Goal: Information Seeking & Learning: Check status

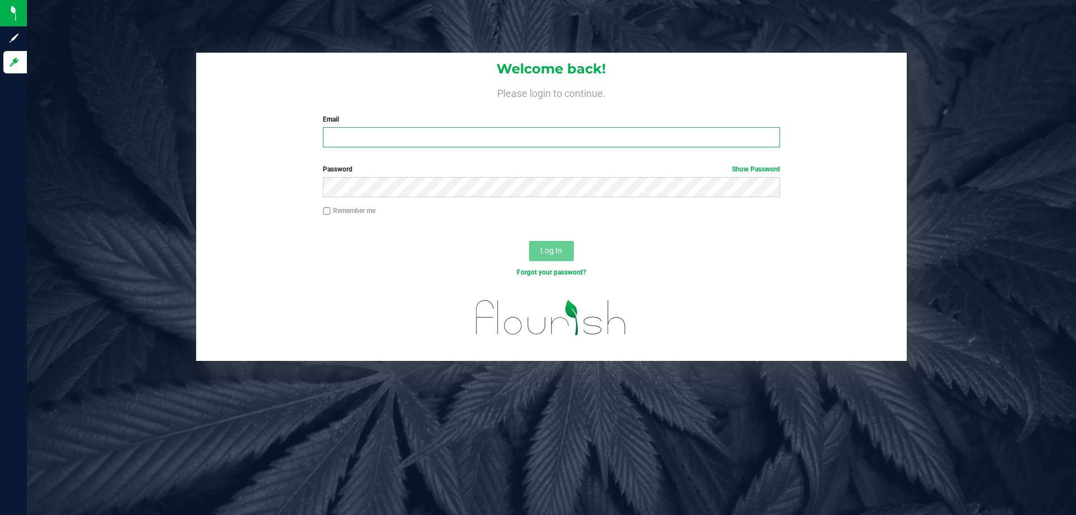
type input "[EMAIL_ADDRESS][DOMAIN_NAME]"
click at [522, 242] on div "Log In" at bounding box center [551, 255] width 711 height 38
click at [554, 247] on span "Log In" at bounding box center [551, 250] width 22 height 9
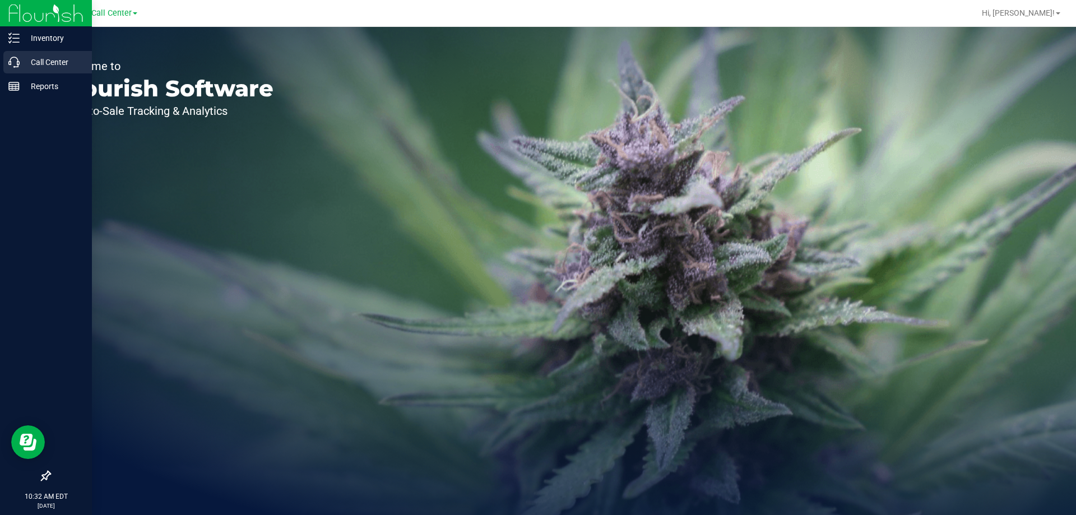
click at [39, 70] on div "Call Center" at bounding box center [47, 62] width 89 height 22
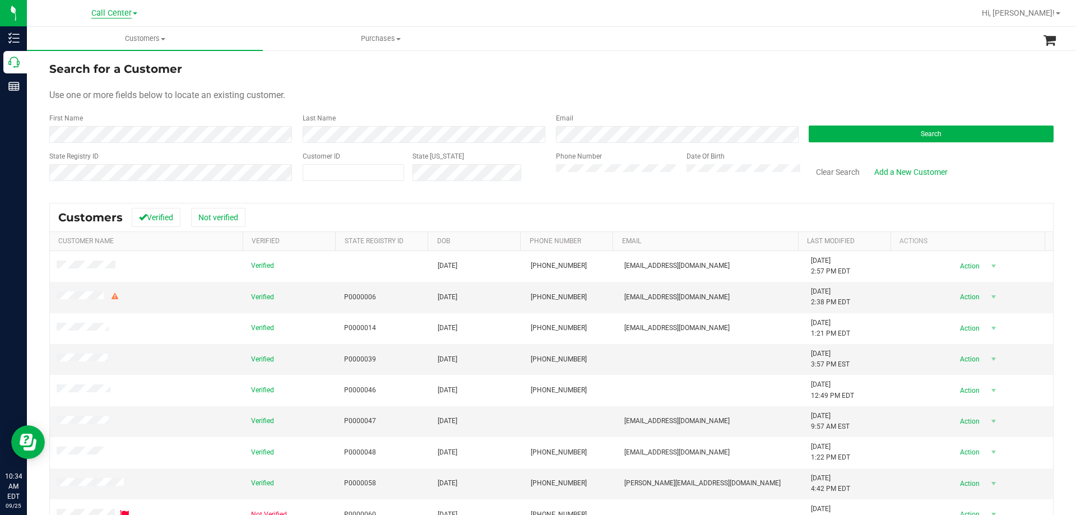
click at [98, 17] on span "Call Center" at bounding box center [111, 13] width 40 height 10
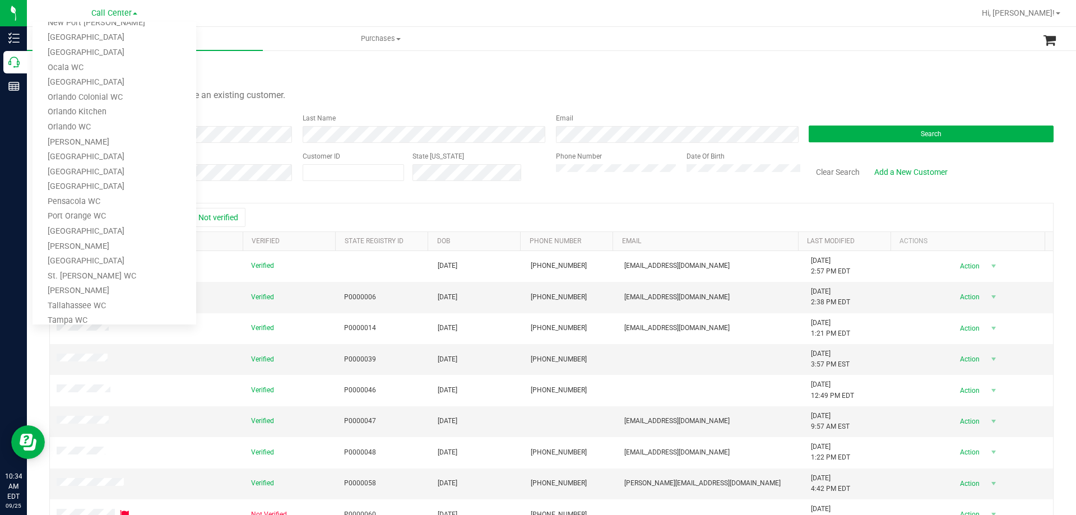
scroll to position [492, 0]
click at [92, 212] on link "TX Austin [GEOGRAPHIC_DATA]" at bounding box center [115, 217] width 164 height 15
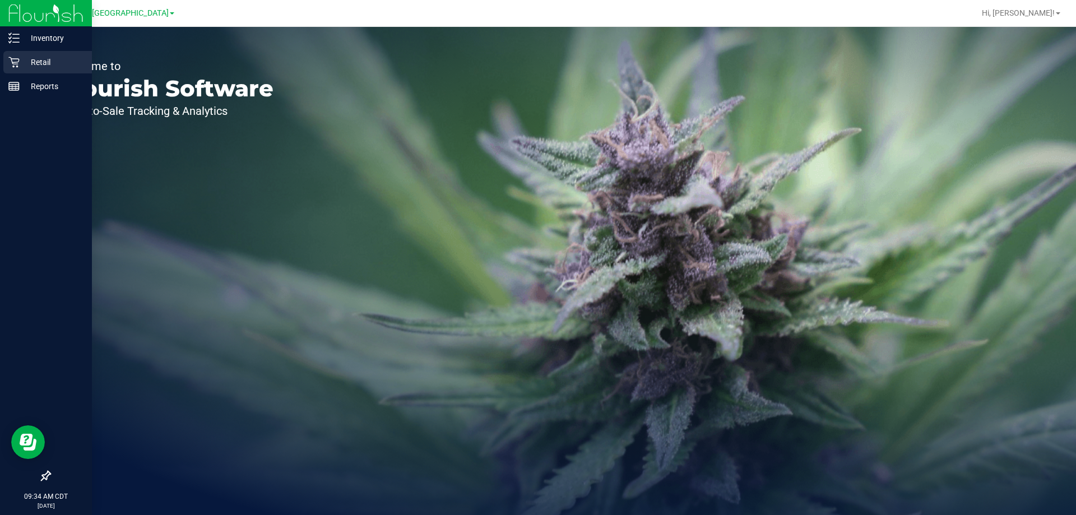
click at [34, 57] on p "Retail" at bounding box center [53, 61] width 67 height 13
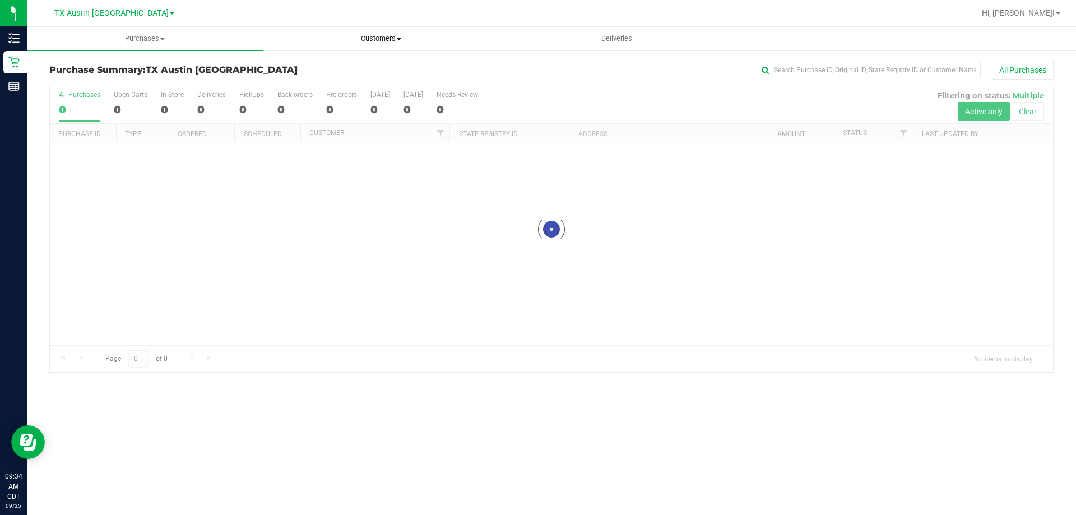
click at [371, 41] on span "Customers" at bounding box center [380, 39] width 235 height 10
click at [327, 66] on span "All customers" at bounding box center [303, 68] width 81 height 10
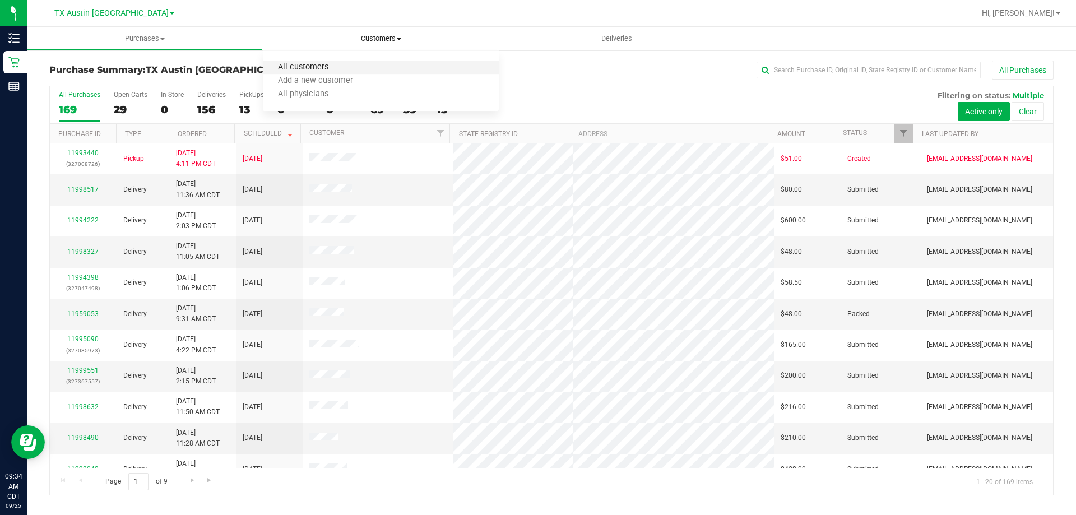
click at [320, 68] on span "All customers" at bounding box center [303, 68] width 81 height 10
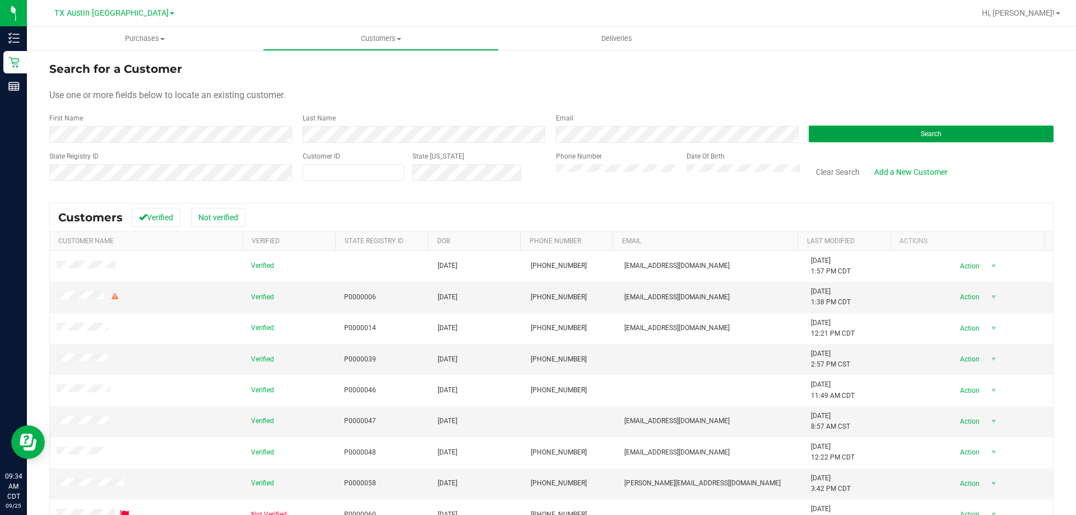
click at [890, 133] on button "Search" at bounding box center [931, 134] width 245 height 17
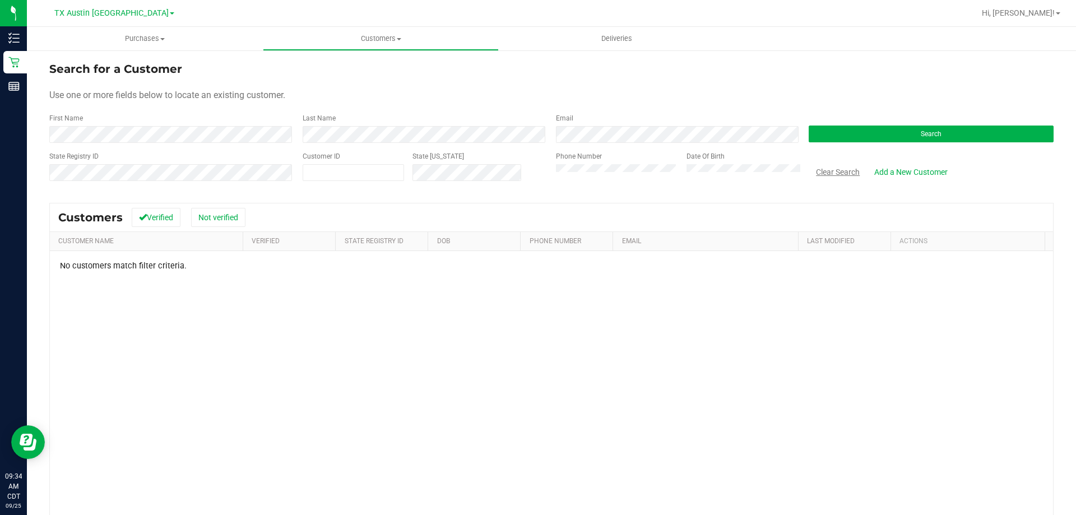
click at [826, 177] on button "Clear Search" at bounding box center [838, 172] width 58 height 19
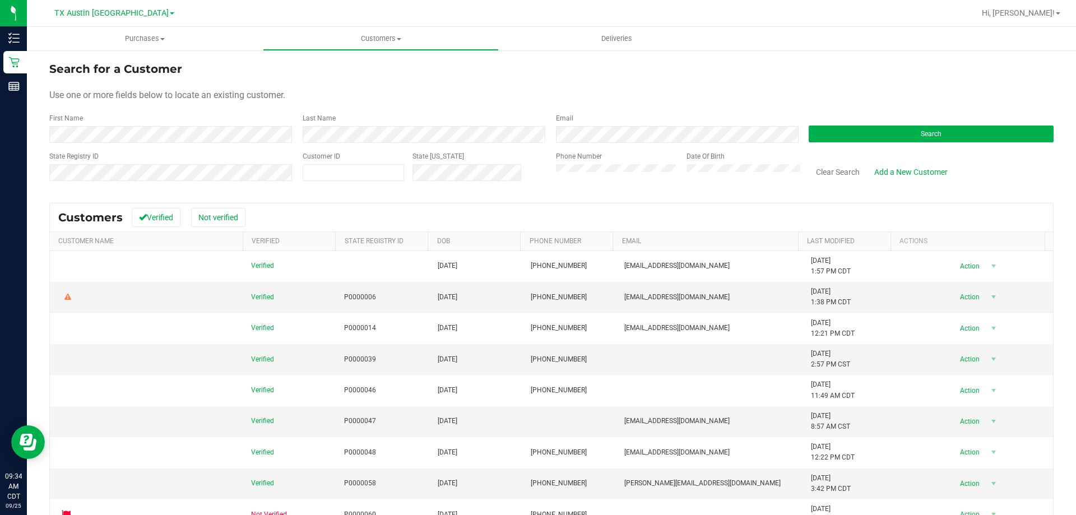
click at [658, 104] on form "Search for a Customer Use one or more fields below to locate an existing custom…" at bounding box center [551, 126] width 1005 height 131
click at [379, 90] on div "Use one or more fields below to locate an existing customer." at bounding box center [551, 95] width 1005 height 13
click at [881, 126] on button "Search" at bounding box center [931, 134] width 245 height 17
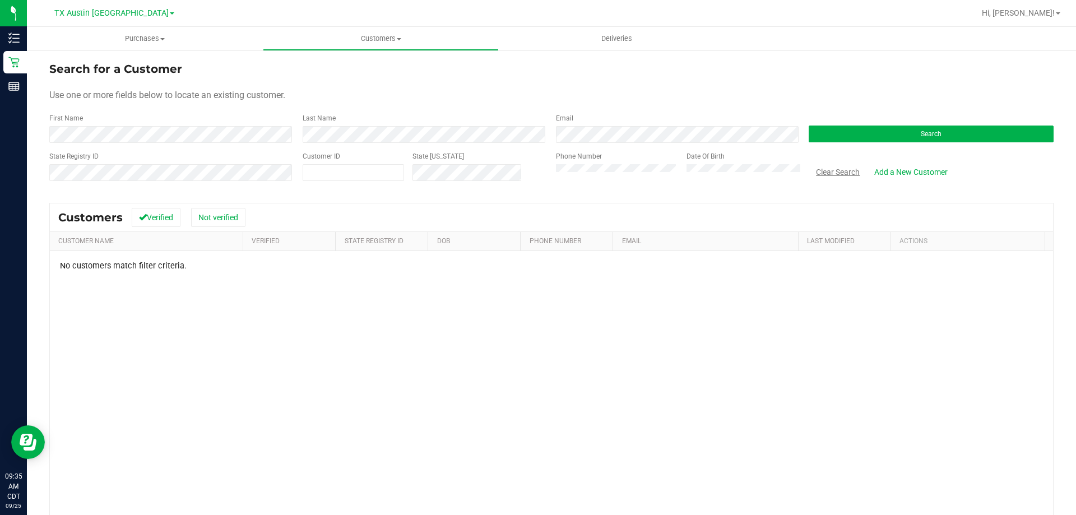
click at [836, 174] on button "Clear Search" at bounding box center [838, 172] width 58 height 19
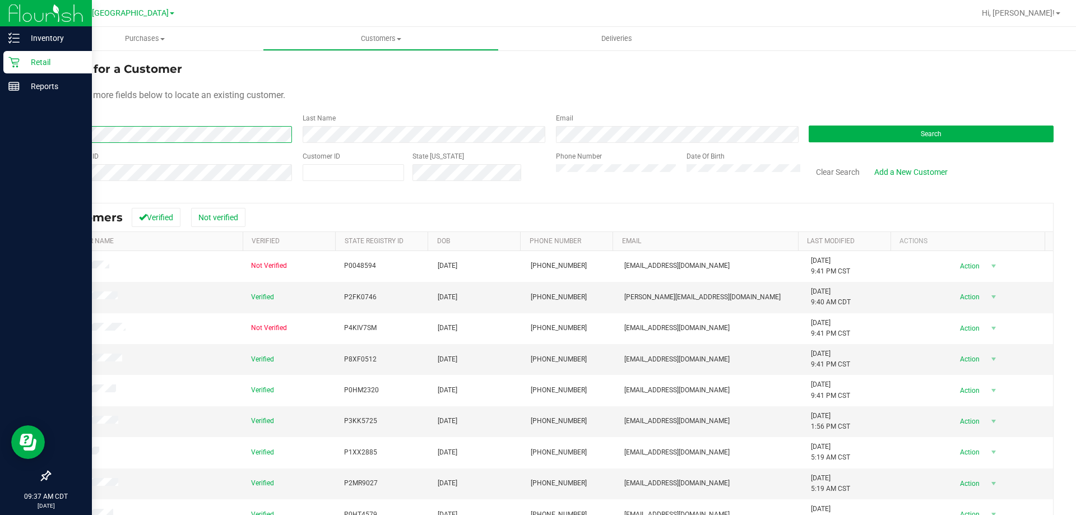
click at [5, 131] on div "Inventory Retail Reports 09:37 AM CDT [DATE] 09/25 [GEOGRAPHIC_DATA] [GEOGRAPHI…" at bounding box center [538, 257] width 1076 height 515
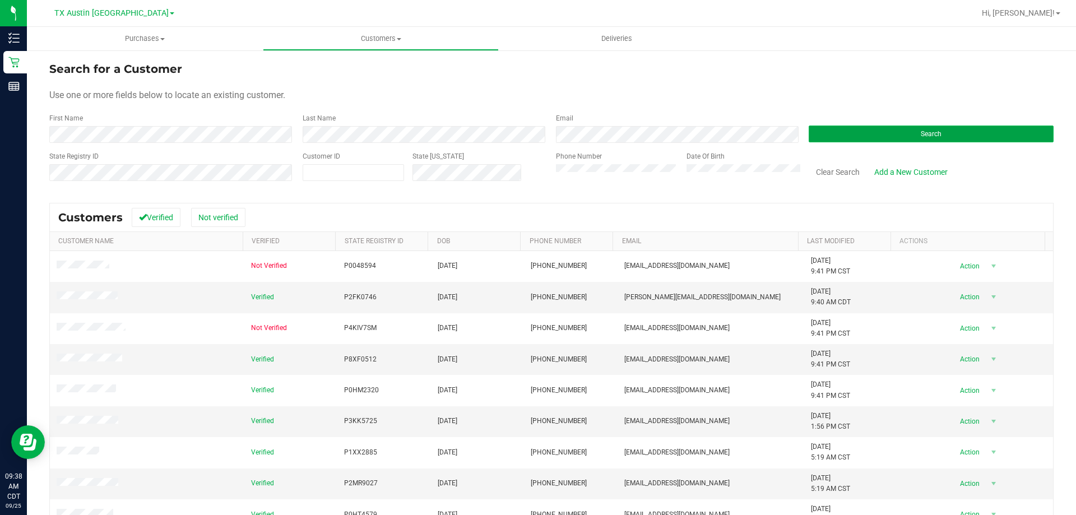
click at [885, 137] on button "Search" at bounding box center [931, 134] width 245 height 17
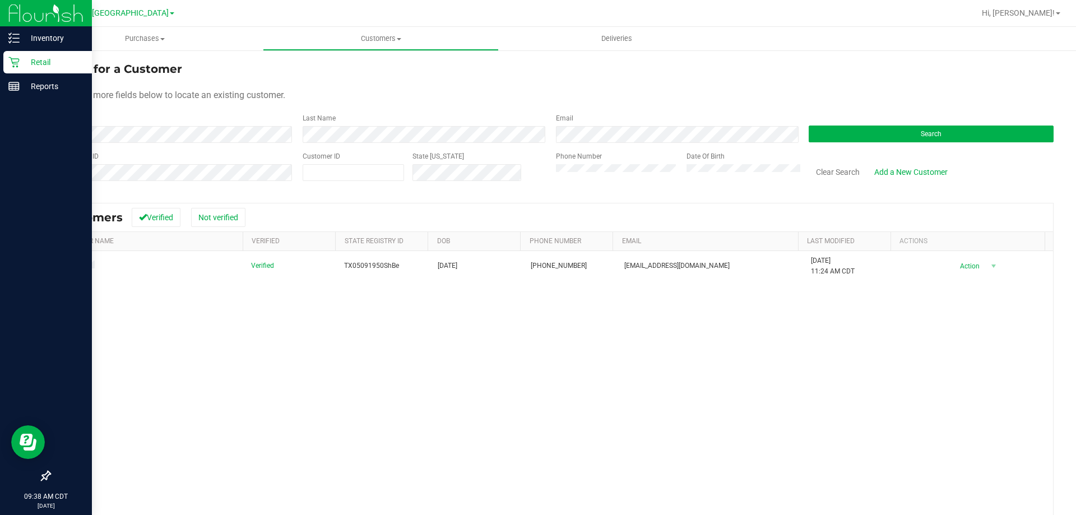
click at [40, 63] on p "Retail" at bounding box center [53, 61] width 67 height 13
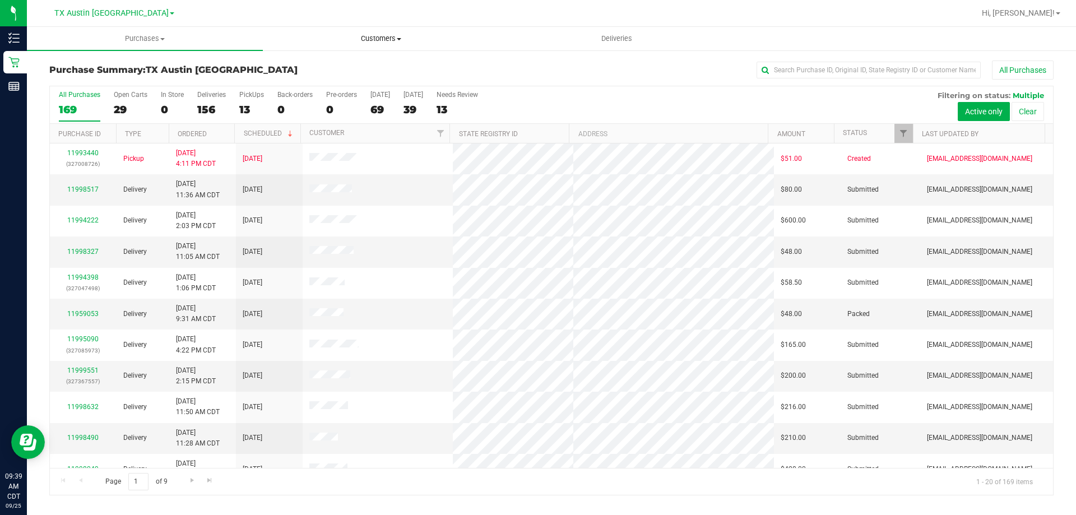
click at [379, 36] on span "Customers" at bounding box center [380, 39] width 235 height 10
click at [325, 66] on span "All customers" at bounding box center [303, 68] width 81 height 10
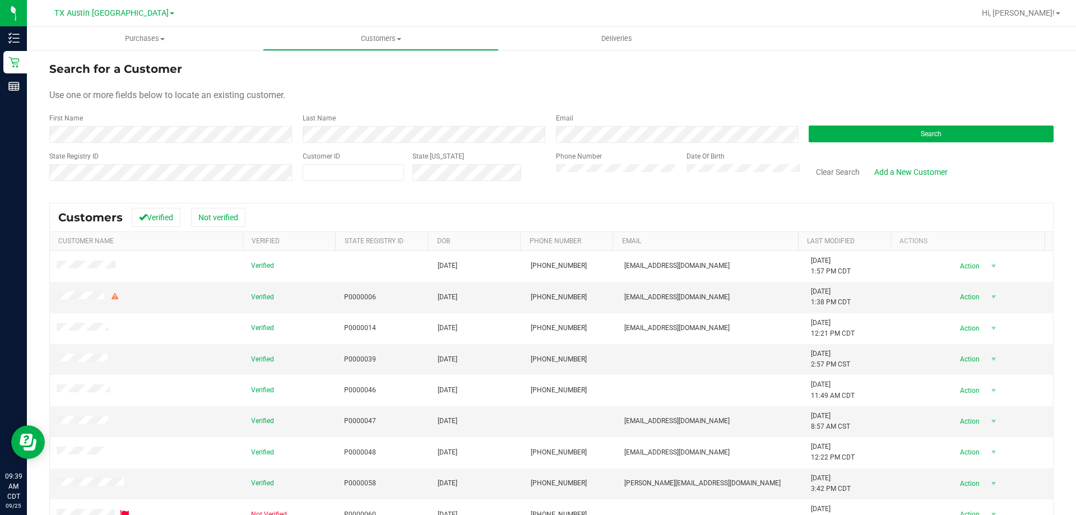
click at [910, 125] on div "Search" at bounding box center [926, 128] width 253 height 30
click at [897, 134] on button "Search" at bounding box center [931, 134] width 245 height 17
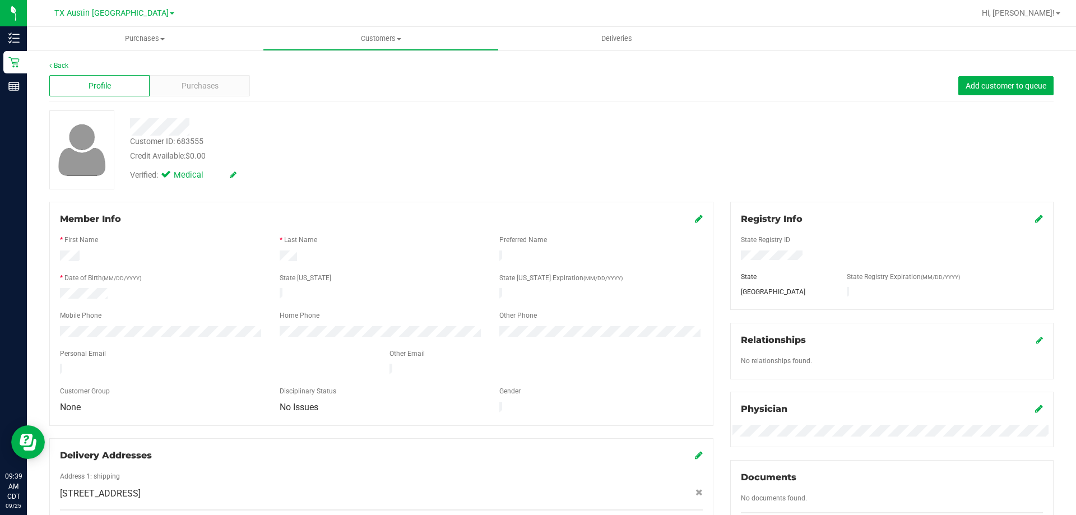
click at [485, 168] on div "Verified: Medical" at bounding box center [377, 174] width 511 height 25
click at [354, 149] on div "Customer ID: 683555 Credit Available: $0.00" at bounding box center [377, 149] width 511 height 26
click at [333, 154] on div "Credit Available: $0.00" at bounding box center [377, 156] width 494 height 12
click at [360, 140] on div "Customer ID: 683555 Credit Available: $0.00" at bounding box center [377, 149] width 511 height 26
click at [381, 145] on div "Customer ID: 683555 Credit Available: $0.00" at bounding box center [377, 149] width 511 height 26
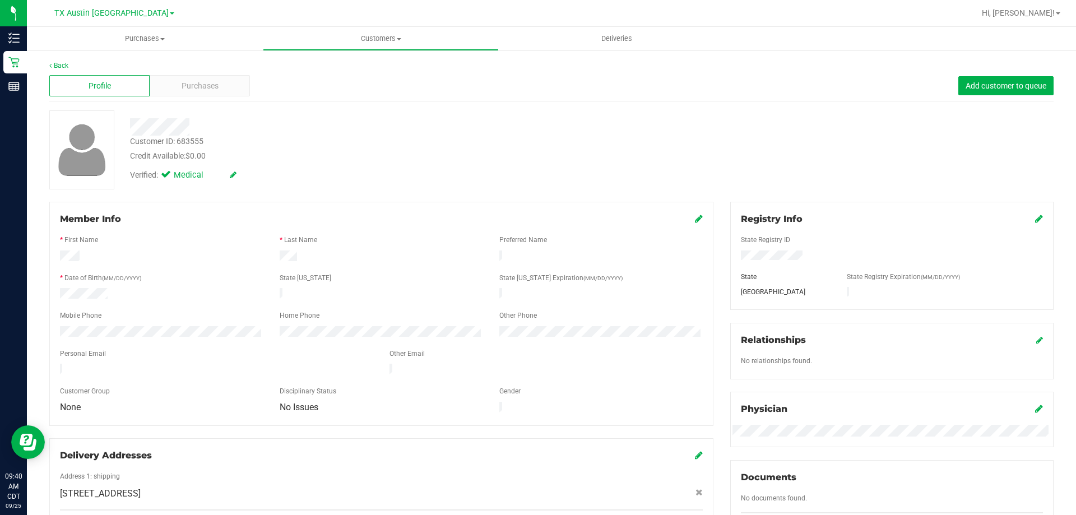
click at [114, 290] on div at bounding box center [162, 294] width 220 height 13
click at [127, 289] on div at bounding box center [162, 294] width 220 height 13
click at [118, 289] on div at bounding box center [162, 294] width 220 height 13
click at [695, 217] on icon at bounding box center [699, 218] width 8 height 9
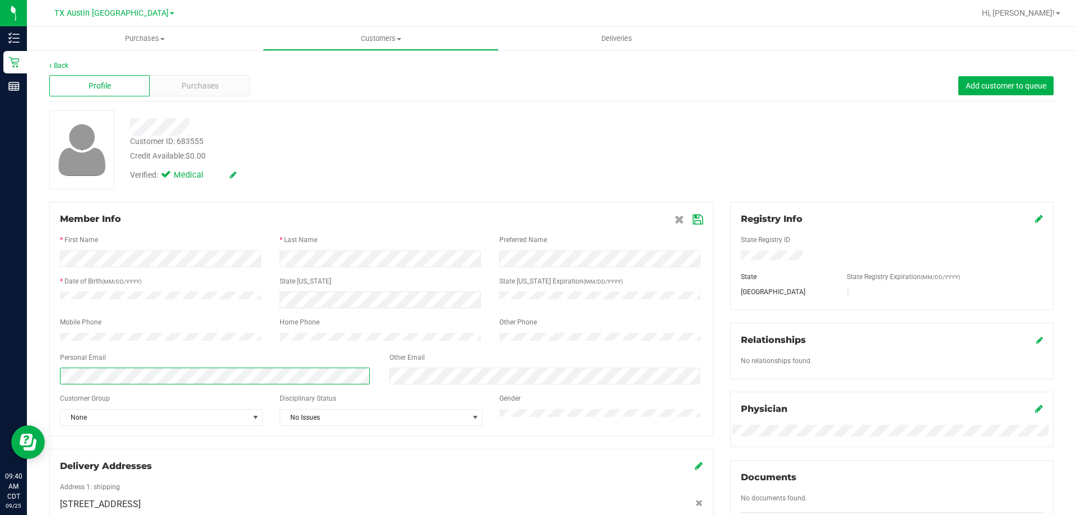
click at [0, 382] on html "Inventory Retail Reports 09:40 AM CDT [DATE] 09/25 [GEOGRAPHIC_DATA] [GEOGRAPHI…" at bounding box center [538, 257] width 1076 height 515
click at [695, 220] on icon at bounding box center [698, 219] width 10 height 9
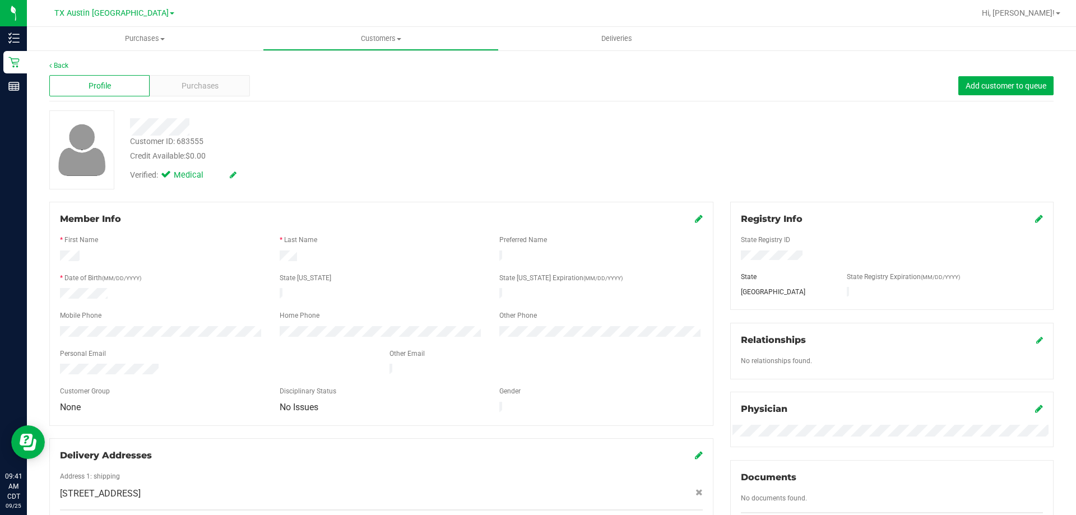
click at [140, 311] on div "Mobile Phone" at bounding box center [162, 317] width 220 height 13
click at [204, 91] on span "Purchases" at bounding box center [200, 86] width 37 height 12
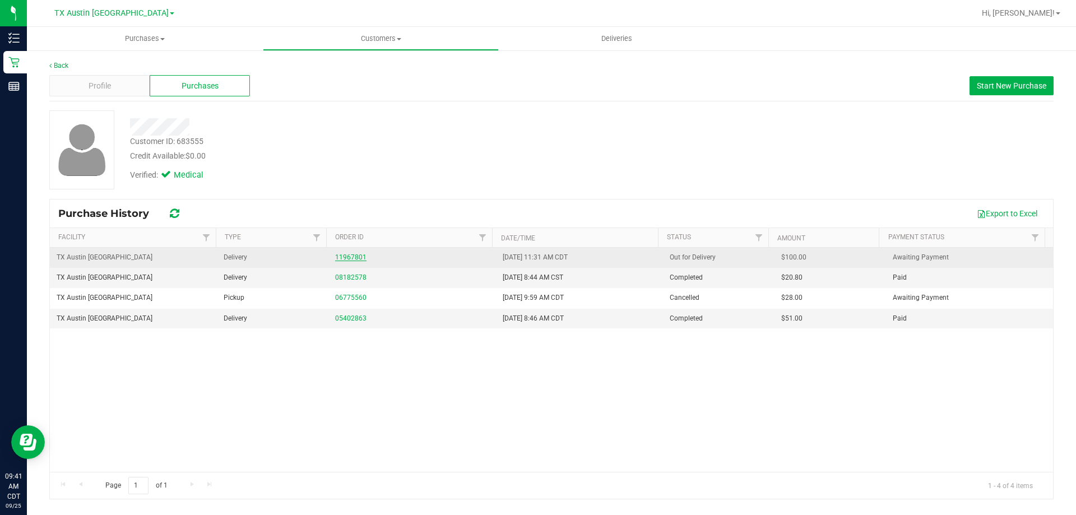
click at [347, 257] on link "11967801" at bounding box center [350, 257] width 31 height 8
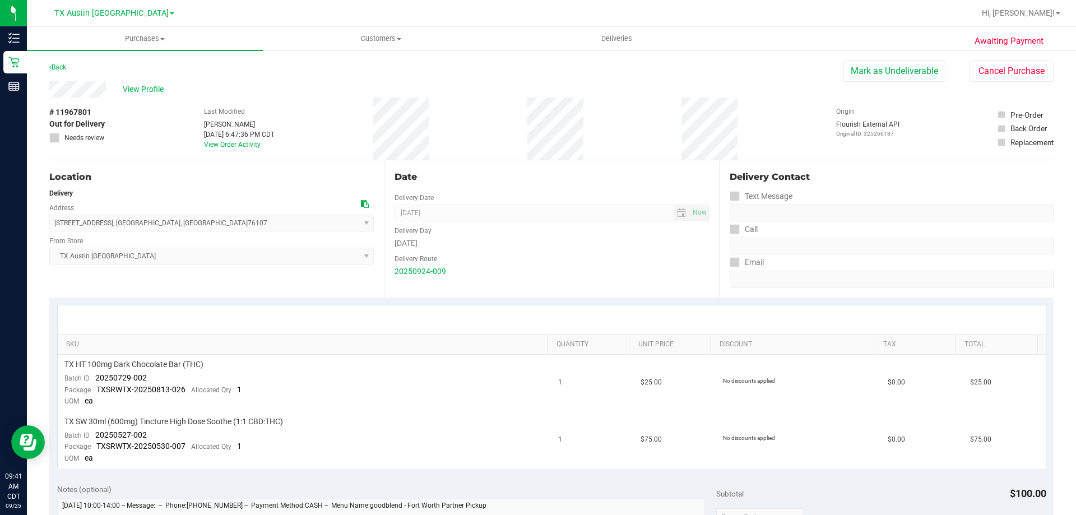
click at [151, 98] on div "# 11967801 Out for Delivery Needs review Last Modified [PERSON_NAME] [DATE] 6:4…" at bounding box center [551, 129] width 1005 height 62
click at [152, 90] on span "View Profile" at bounding box center [145, 90] width 45 height 12
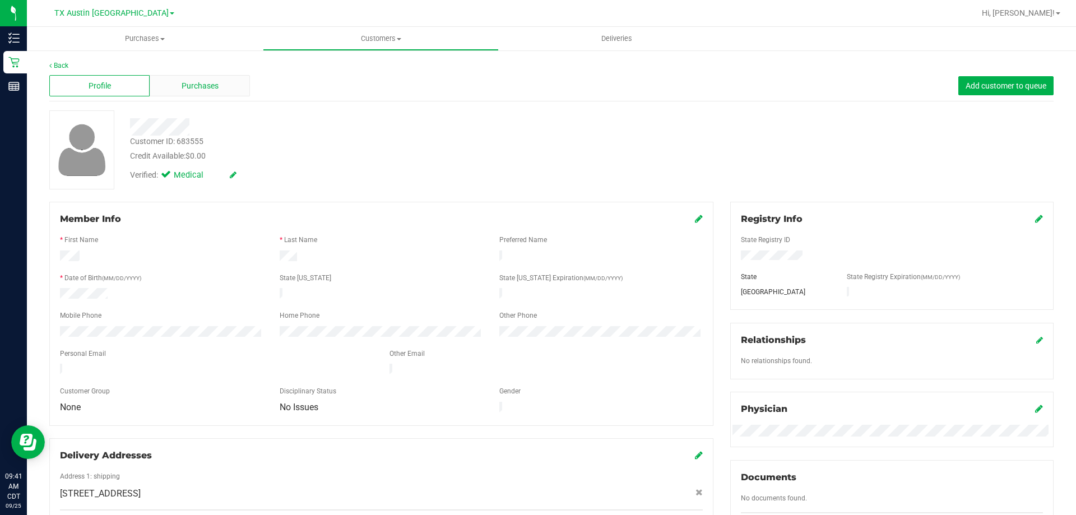
click at [189, 83] on span "Purchases" at bounding box center [200, 86] width 37 height 12
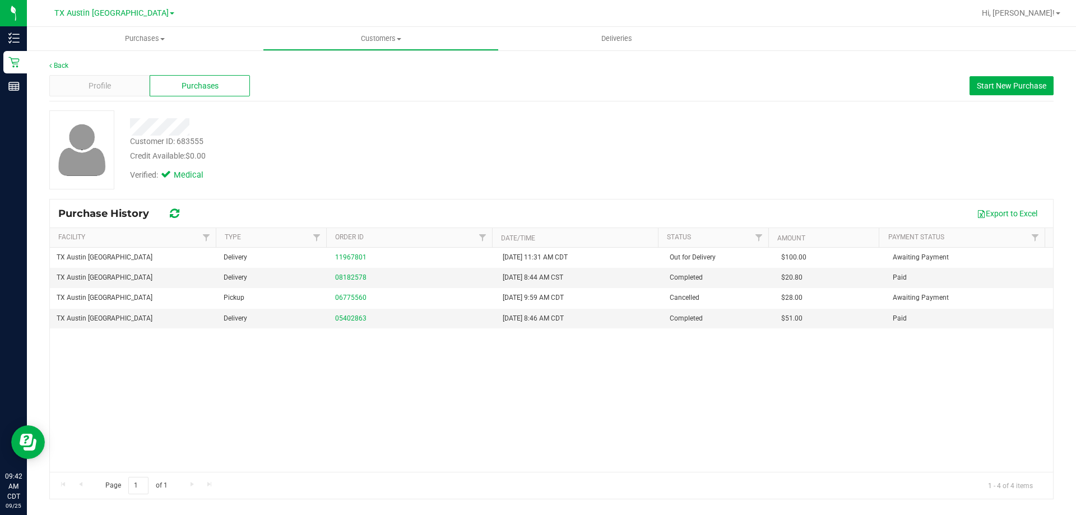
click at [392, 193] on div "Customer ID: 683555 Credit Available: $0.00 Verified: Medical" at bounding box center [551, 154] width 1005 height 88
click at [397, 182] on div "Verified: Medical" at bounding box center [377, 174] width 511 height 25
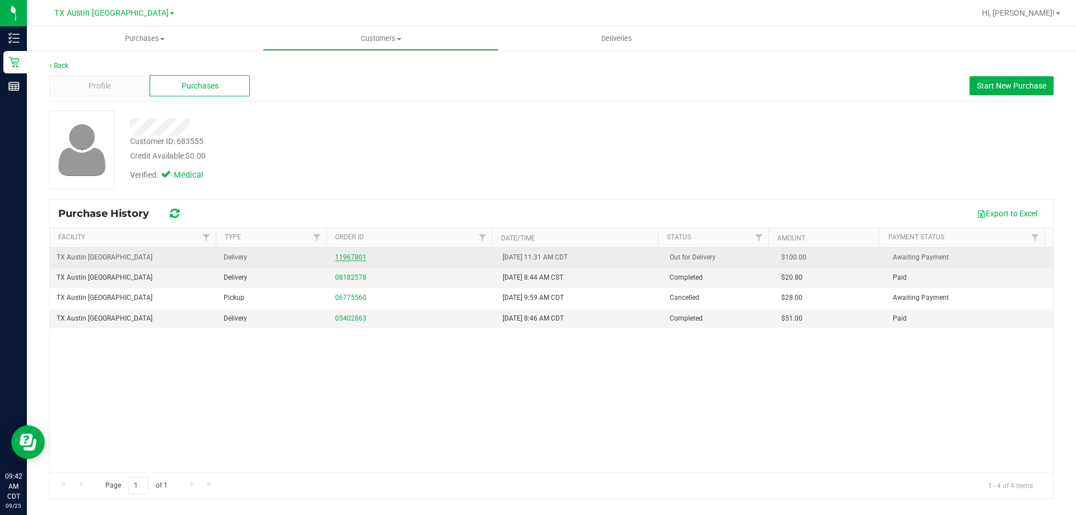
click at [348, 257] on link "11967801" at bounding box center [350, 257] width 31 height 8
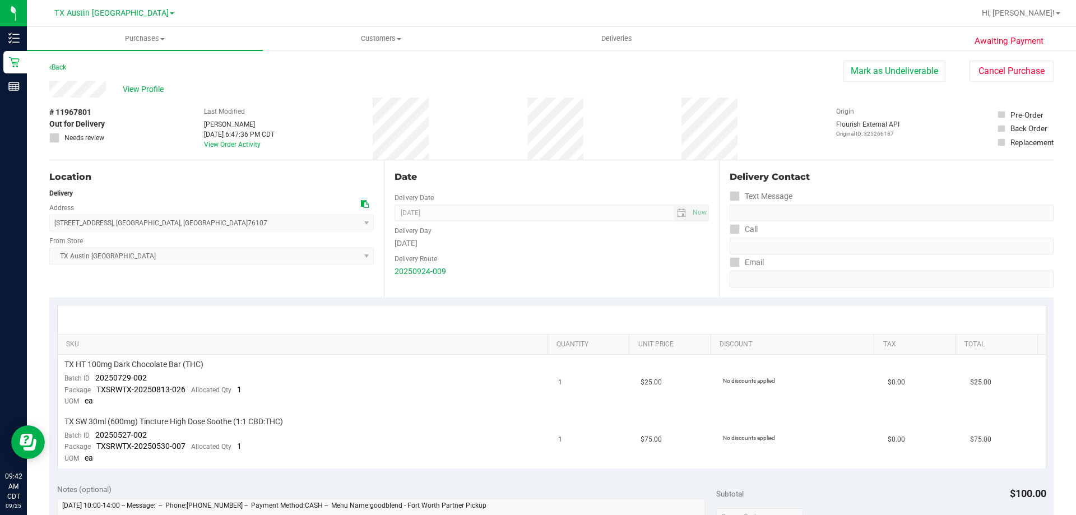
click at [244, 80] on div "Back [PERSON_NAME] as Undeliverable Cancel Purchase" at bounding box center [551, 71] width 1005 height 20
drag, startPoint x: 48, startPoint y: 87, endPoint x: 300, endPoint y: 88, distance: 252.3
click at [300, 88] on div "Awaiting Payment Back [PERSON_NAME] as Undeliverable Cancel Purchase View Profi…" at bounding box center [551, 505] width 1049 height 912
click at [291, 85] on div "View Profile" at bounding box center [446, 89] width 794 height 17
drag, startPoint x: 48, startPoint y: 88, endPoint x: 297, endPoint y: 92, distance: 248.4
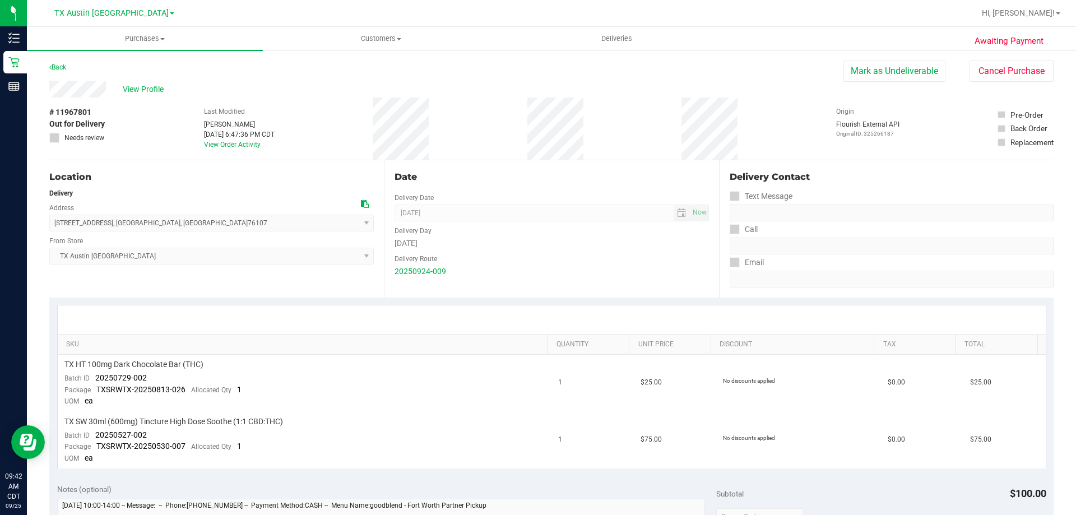
click at [297, 92] on div "Awaiting Payment Back [PERSON_NAME] as Undeliverable Cancel Purchase View Profi…" at bounding box center [551, 505] width 1049 height 912
click at [297, 92] on div "View Profile" at bounding box center [446, 89] width 794 height 17
click at [320, 91] on div "View Profile" at bounding box center [446, 89] width 794 height 17
click at [322, 96] on div "View Profile" at bounding box center [446, 89] width 794 height 17
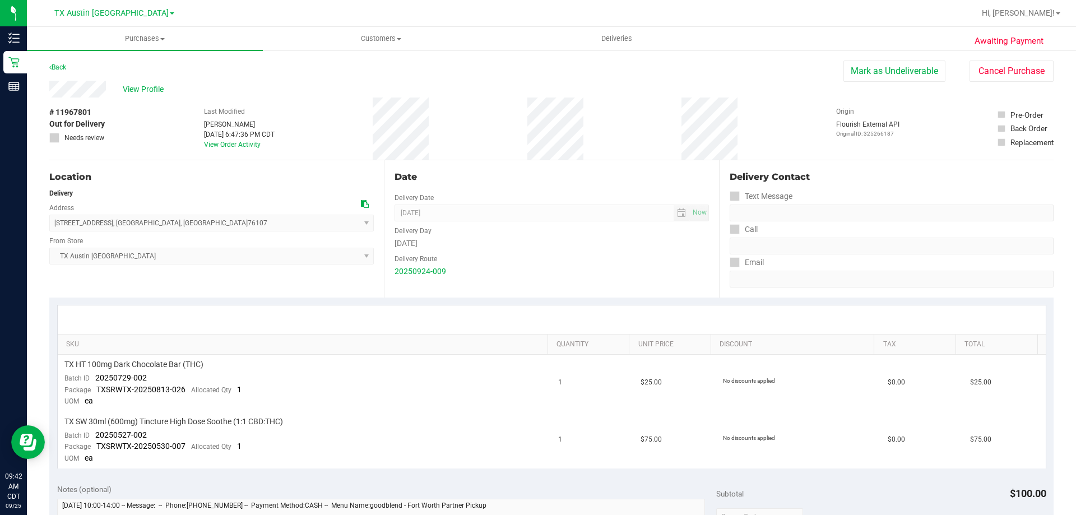
click at [322, 96] on div "View Profile" at bounding box center [446, 89] width 794 height 17
click at [151, 91] on span "View Profile" at bounding box center [145, 90] width 45 height 12
click at [144, 89] on span "View Profile" at bounding box center [145, 90] width 45 height 12
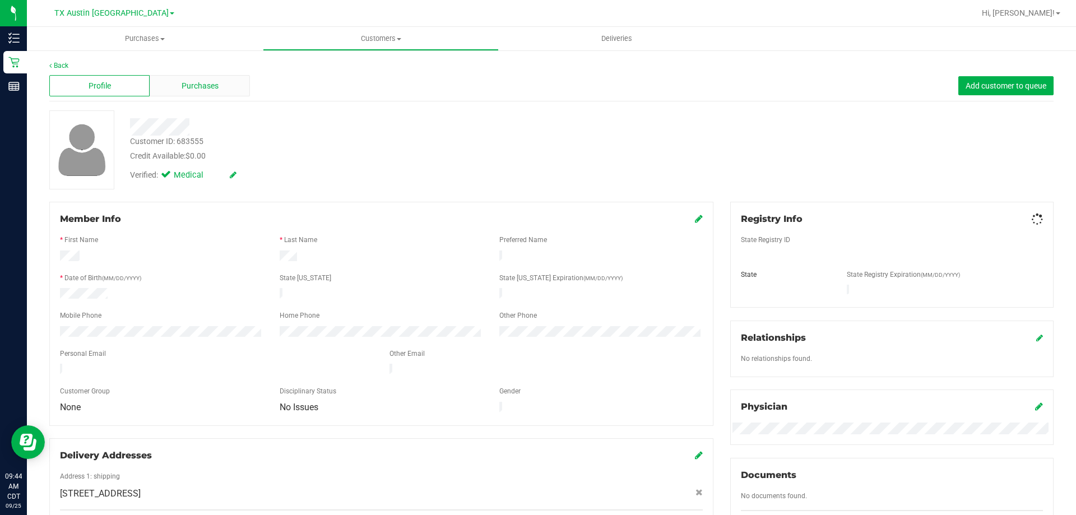
click at [173, 85] on div "Purchases" at bounding box center [200, 85] width 100 height 21
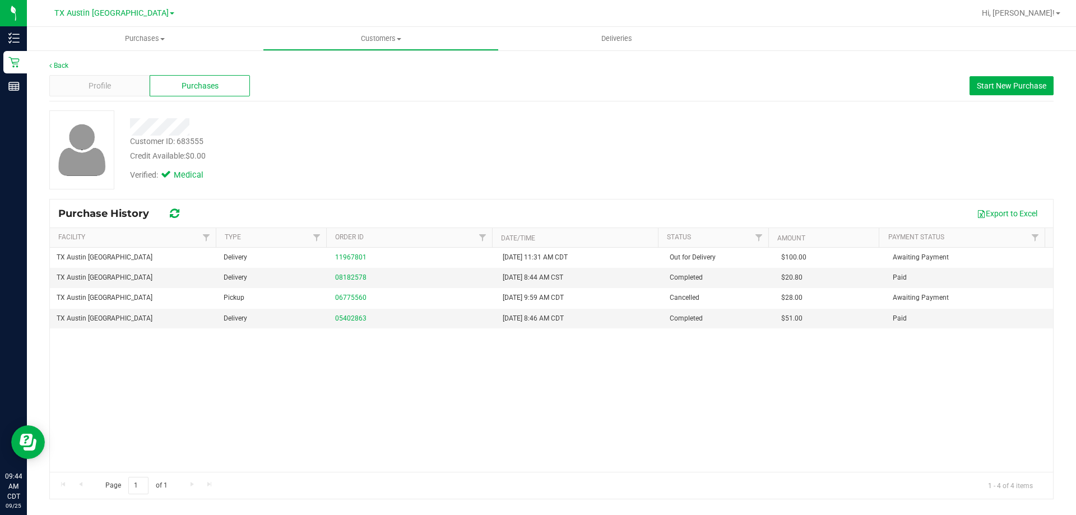
click at [375, 135] on div at bounding box center [377, 126] width 511 height 17
click at [383, 154] on div "Credit Available: $0.00" at bounding box center [377, 156] width 494 height 12
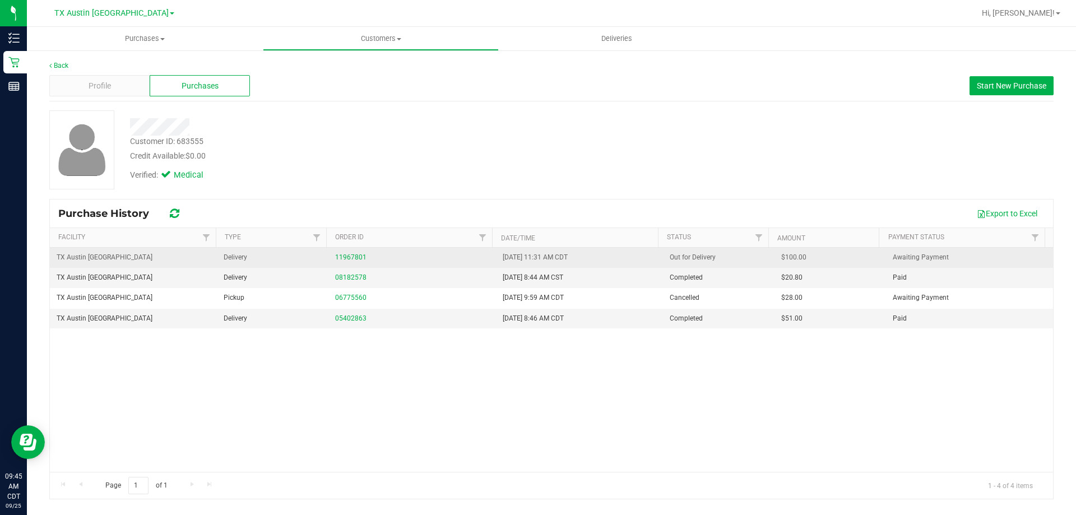
drag, startPoint x: 780, startPoint y: 256, endPoint x: 808, endPoint y: 257, distance: 28.6
click at [808, 257] on td "$100.00" at bounding box center [831, 258] width 112 height 20
copy span "100.00"
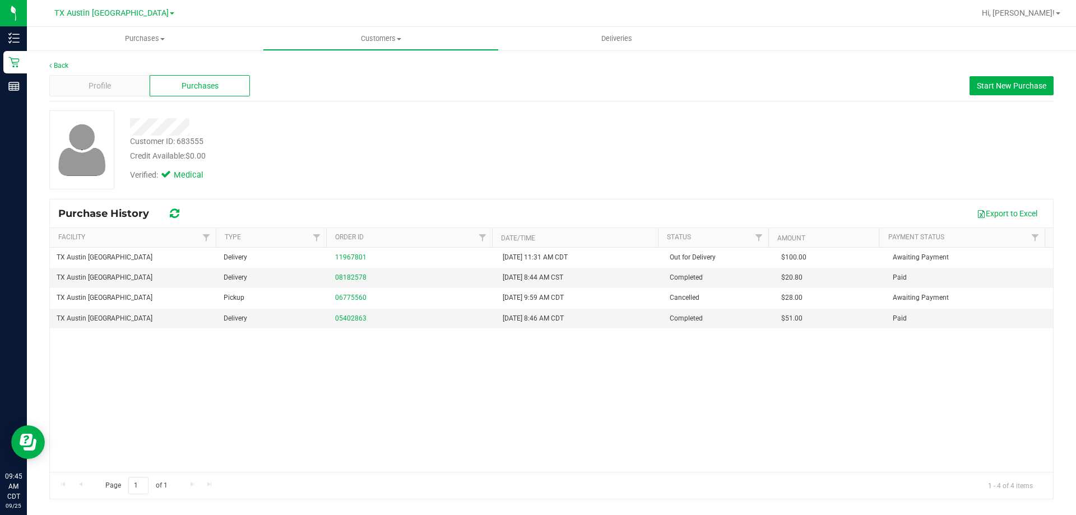
click at [750, 163] on div "Customer ID: 683555 Credit Available: $0.00 Verified: Medical" at bounding box center [551, 149] width 1021 height 79
click at [369, 276] on div "08182578" at bounding box center [412, 277] width 154 height 11
click at [362, 276] on link "08182578" at bounding box center [350, 278] width 31 height 8
click at [121, 13] on span "TX Austin [GEOGRAPHIC_DATA]" at bounding box center [111, 13] width 114 height 10
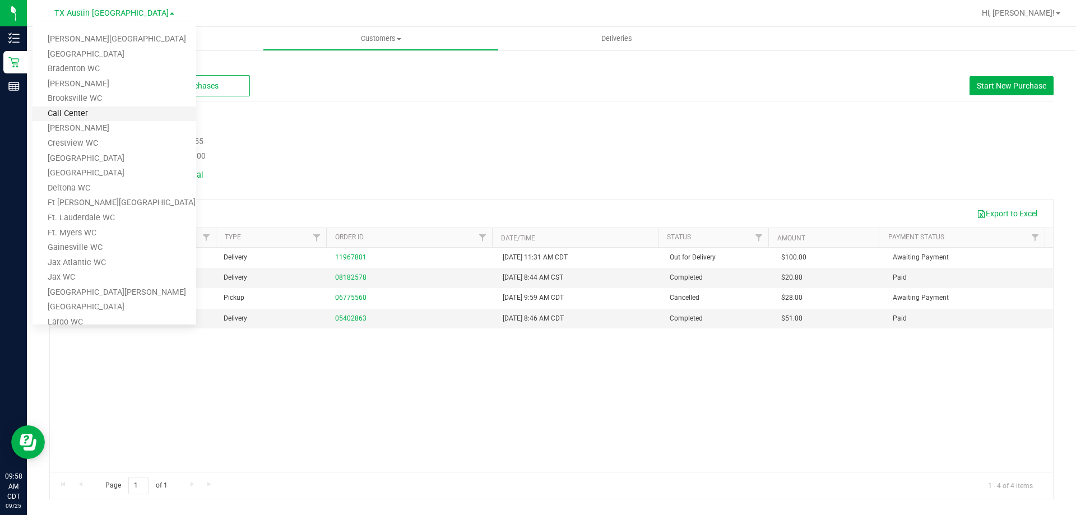
click at [108, 115] on link "Call Center" at bounding box center [115, 114] width 164 height 15
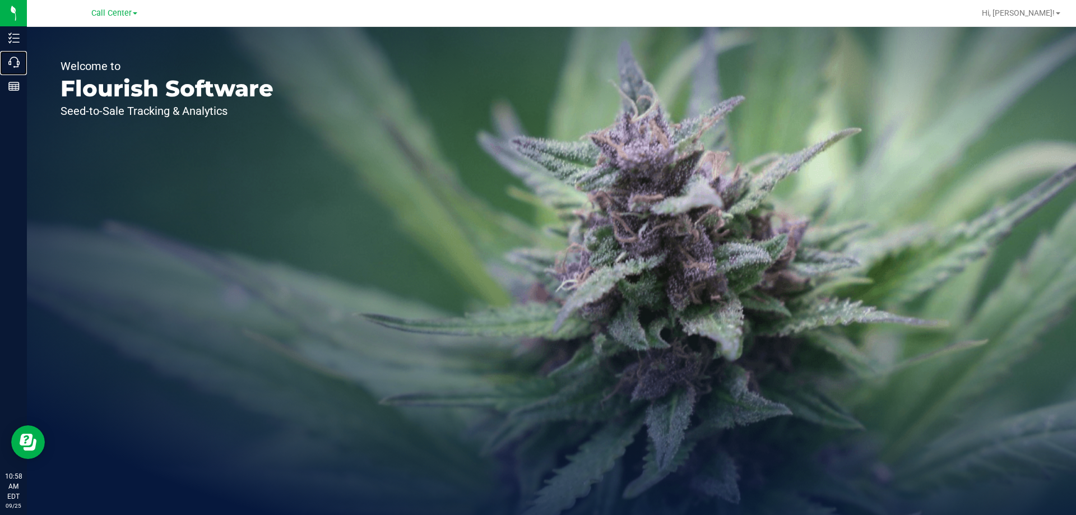
click at [0, 0] on p "Call Center" at bounding box center [0, 0] width 0 height 0
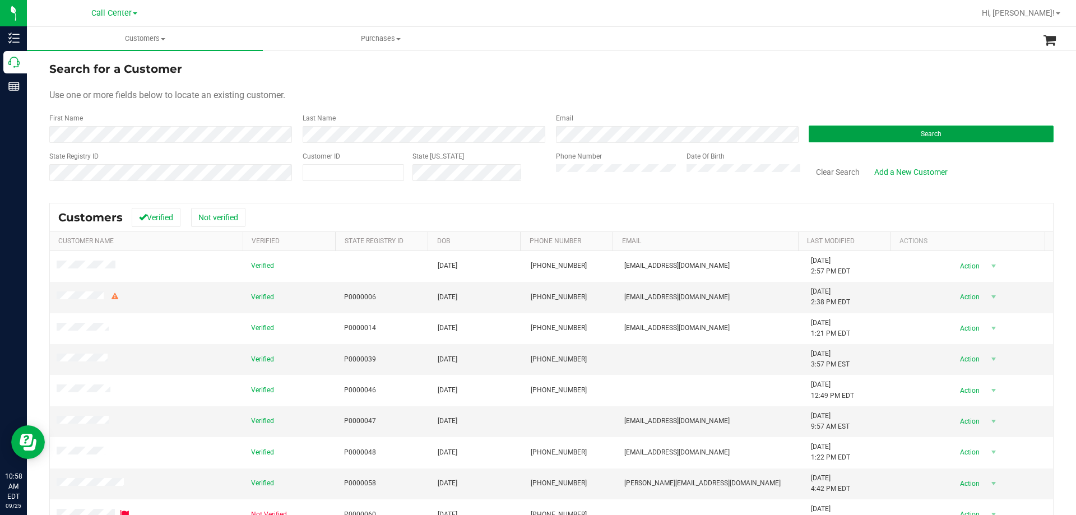
click at [859, 126] on button "Search" at bounding box center [931, 134] width 245 height 17
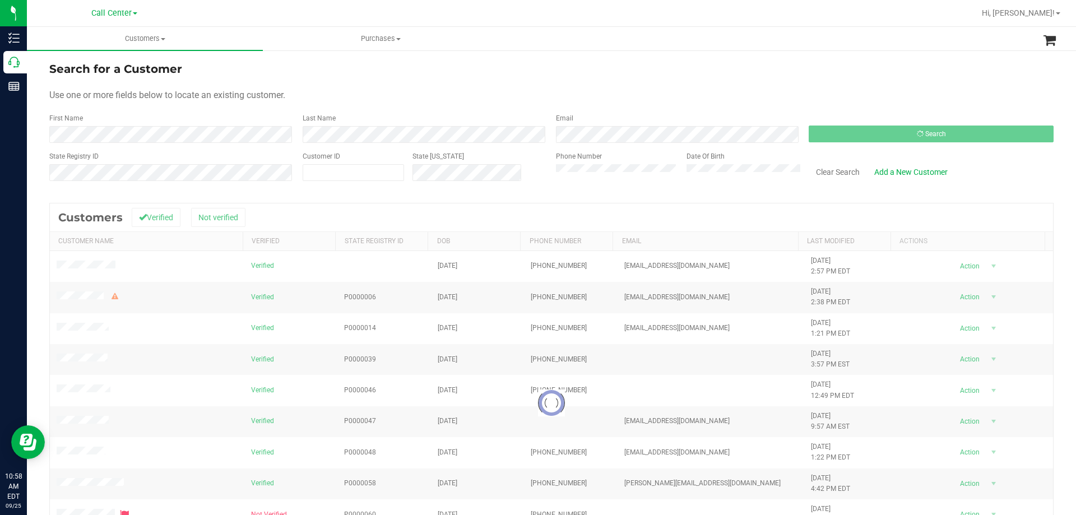
click at [696, 77] on div "Search for a Customer" at bounding box center [551, 69] width 1005 height 17
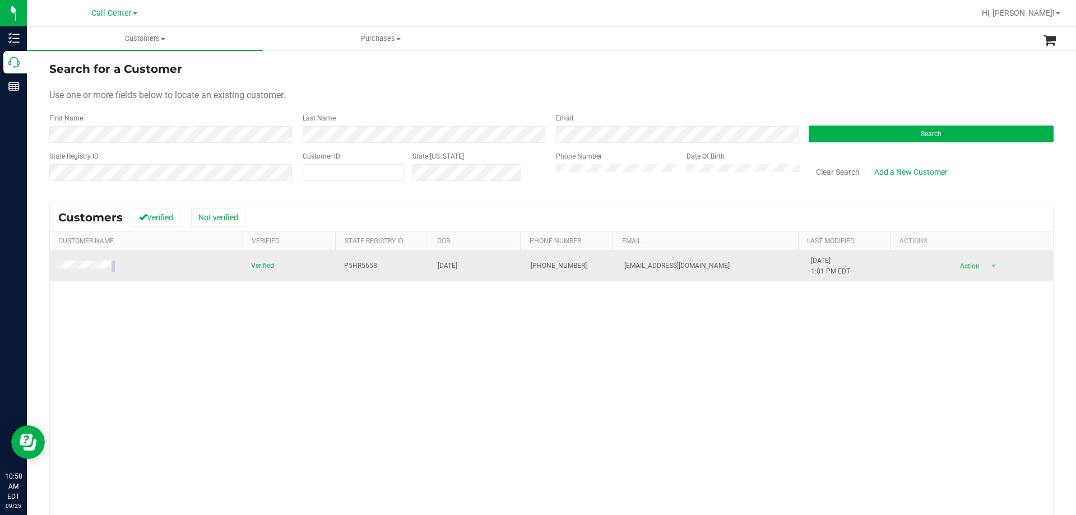
drag, startPoint x: 77, startPoint y: 258, endPoint x: 63, endPoint y: 258, distance: 14.0
click at [63, 258] on td at bounding box center [147, 266] width 195 height 30
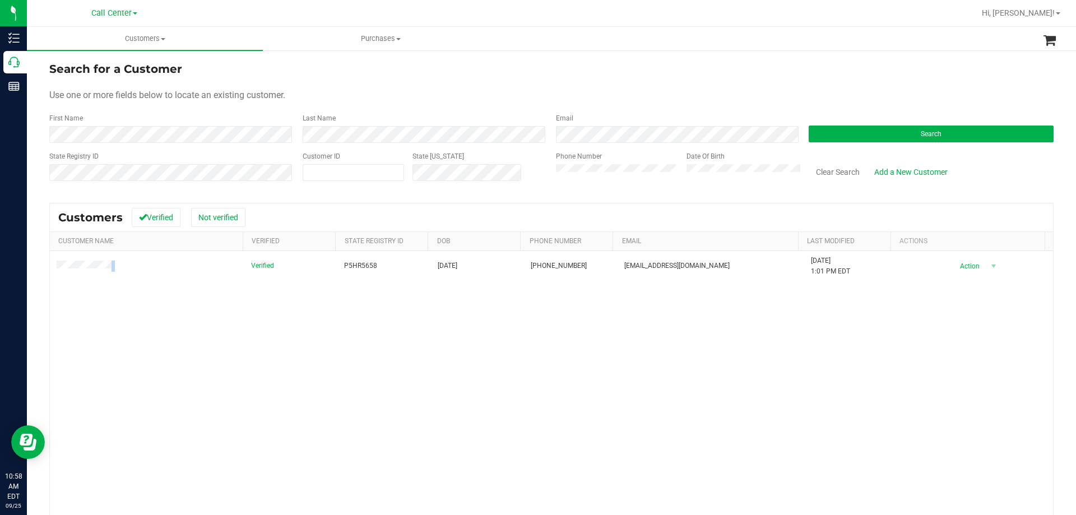
copy span
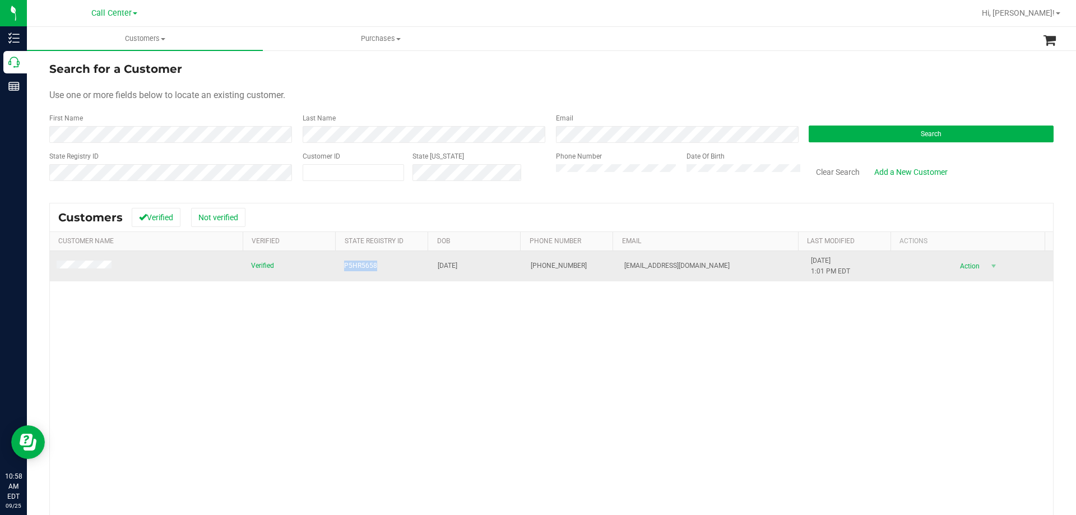
drag, startPoint x: 390, startPoint y: 267, endPoint x: 317, endPoint y: 267, distance: 72.3
click at [317, 267] on tr "Verified P5HR5658 01/29/1988 (904) 703-5731 brettgnarley@gmail.com 7/2/2025 1:0…" at bounding box center [551, 266] width 1003 height 30
copy tr "P5HR5658"
drag, startPoint x: 652, startPoint y: 270, endPoint x: 610, endPoint y: 270, distance: 42.0
click at [618, 270] on td "brettgnarley@gmail.com" at bounding box center [711, 266] width 187 height 30
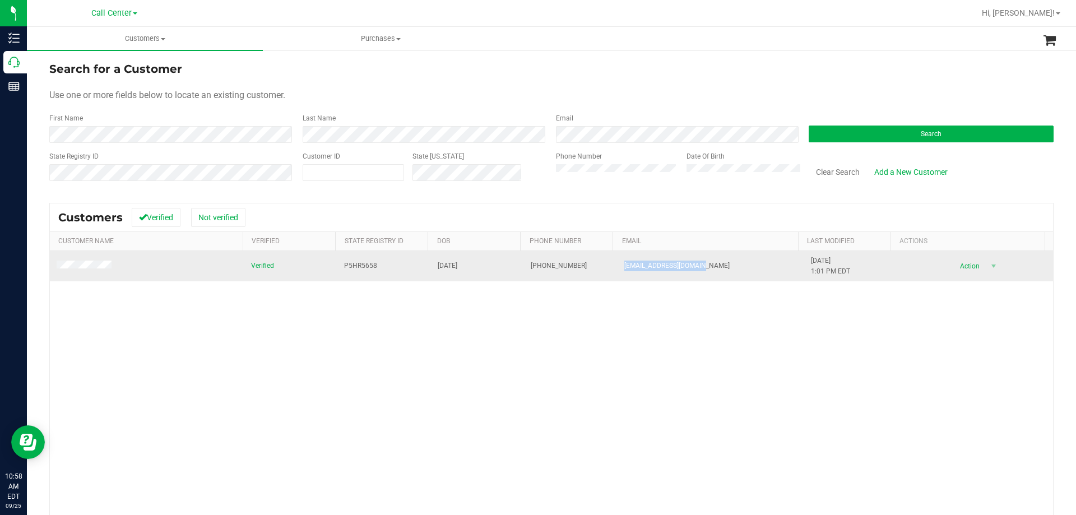
copy span "brettgnarley@gmail.com"
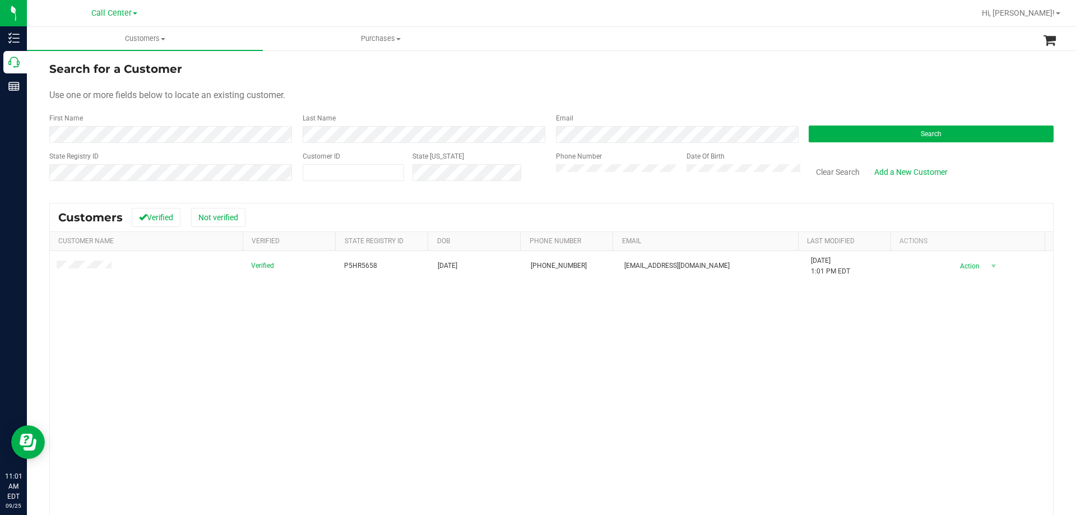
click at [121, 4] on div "Call Center Bonita Springs WC Boynton Beach WC Bradenton WC Brandon WC Brooksvi…" at bounding box center [117, 13] width 168 height 22
click at [119, 10] on span "Call Center" at bounding box center [111, 13] width 40 height 10
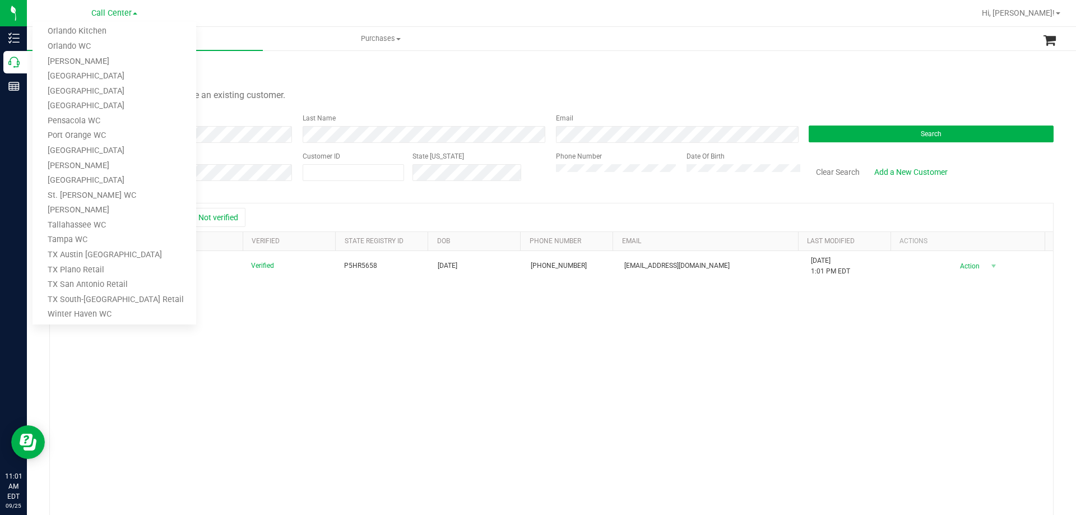
scroll to position [492, 0]
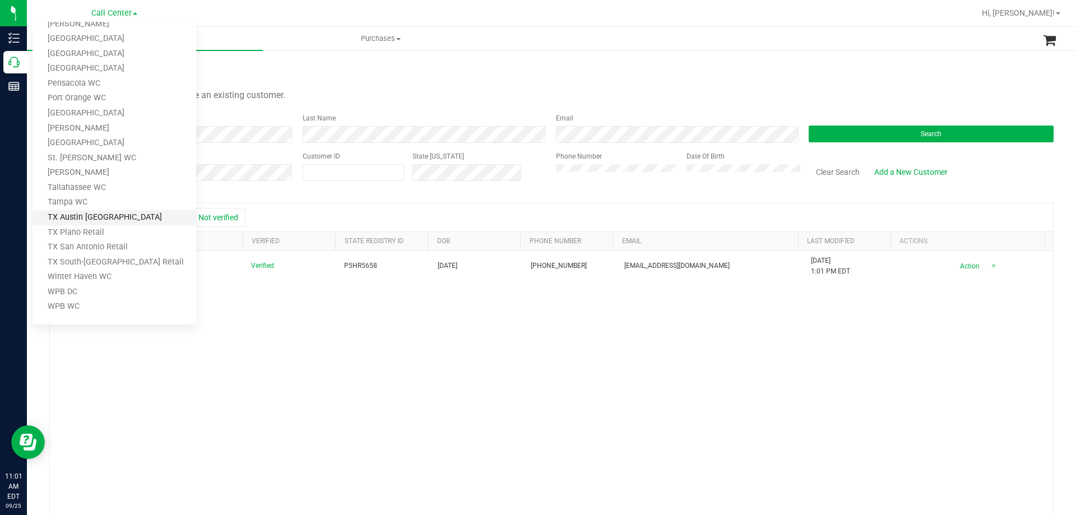
click at [87, 220] on link "TX Austin [GEOGRAPHIC_DATA]" at bounding box center [115, 217] width 164 height 15
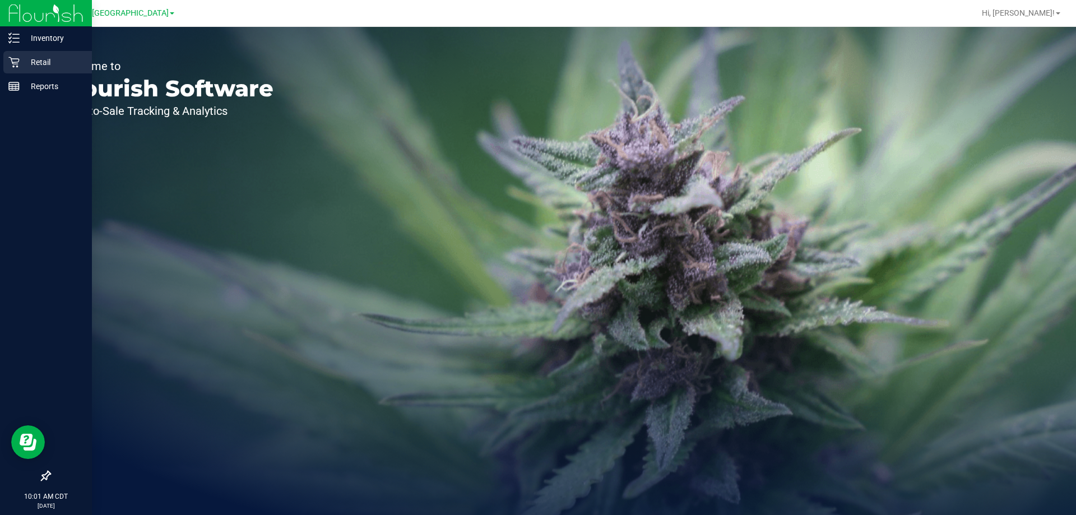
click at [39, 64] on p "Retail" at bounding box center [53, 61] width 67 height 13
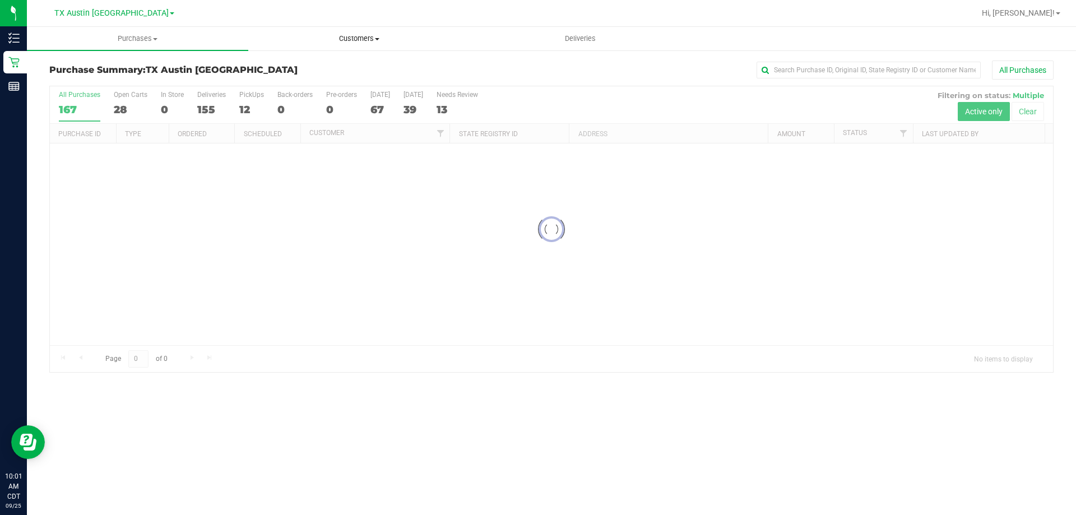
click at [365, 36] on span "Customers" at bounding box center [359, 39] width 220 height 10
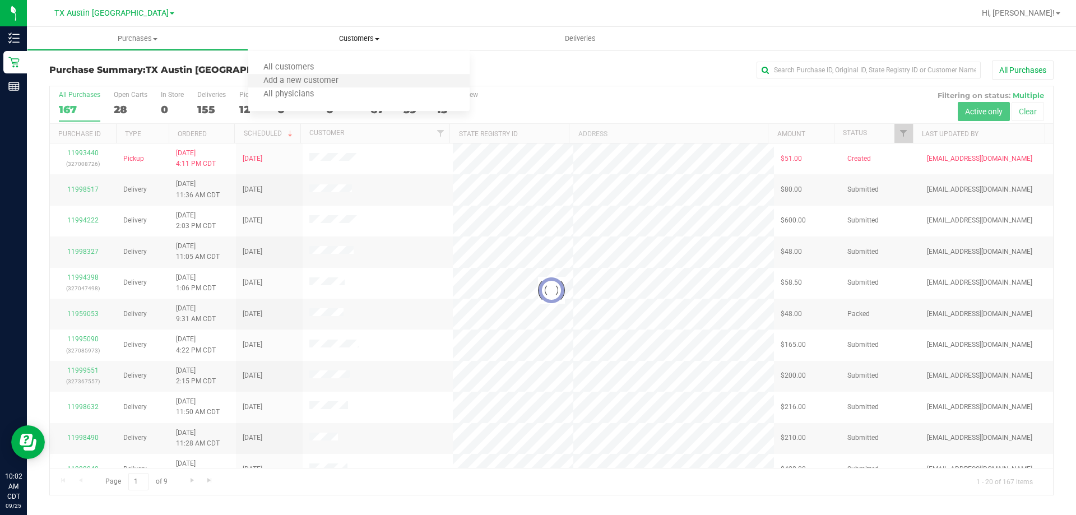
click at [307, 75] on li "Add a new customer" at bounding box center [358, 81] width 221 height 13
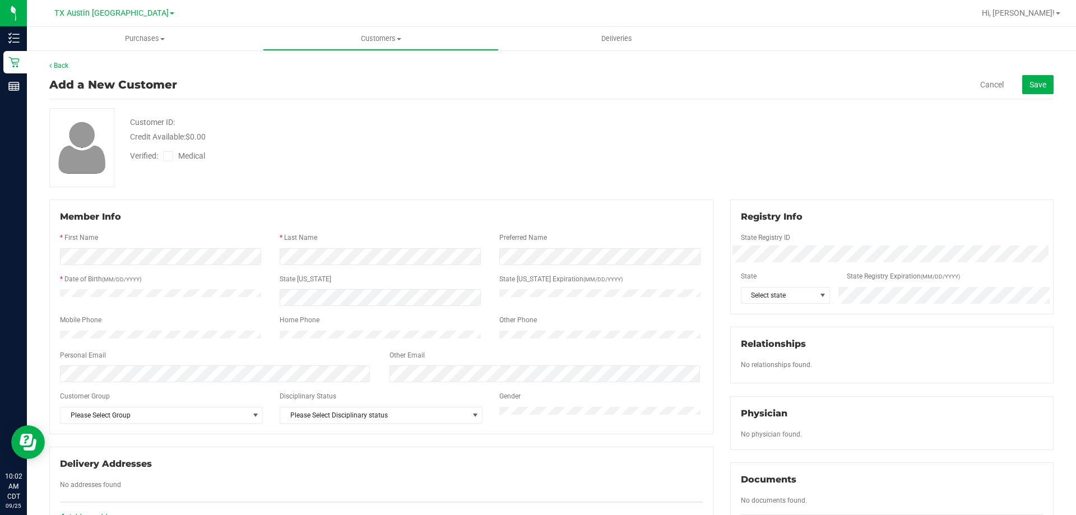
click at [975, 91] on div "Cancel Save" at bounding box center [914, 84] width 280 height 19
click at [980, 85] on link "Cancel" at bounding box center [992, 84] width 24 height 11
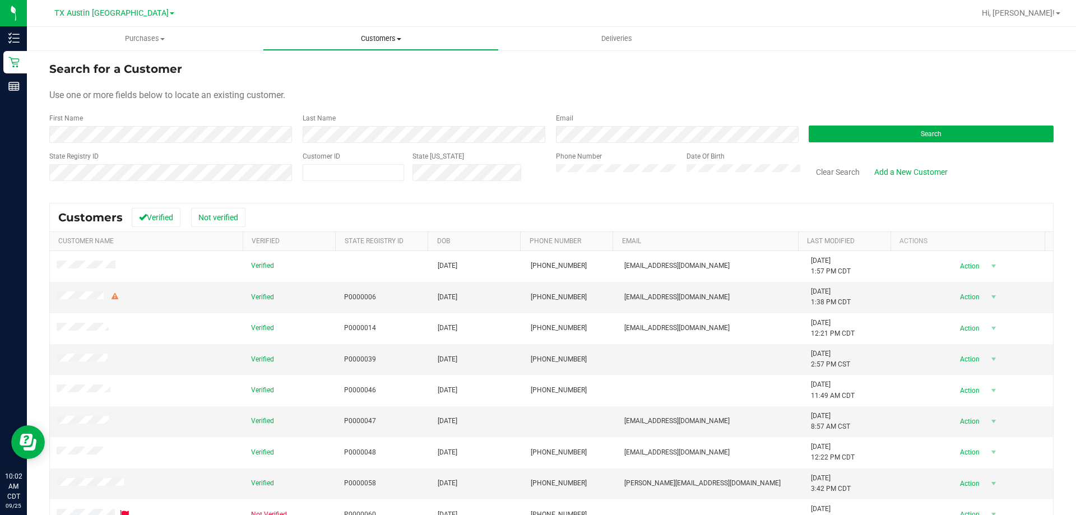
click at [385, 38] on span "Customers" at bounding box center [380, 39] width 235 height 10
click at [865, 129] on button "Search" at bounding box center [931, 134] width 245 height 17
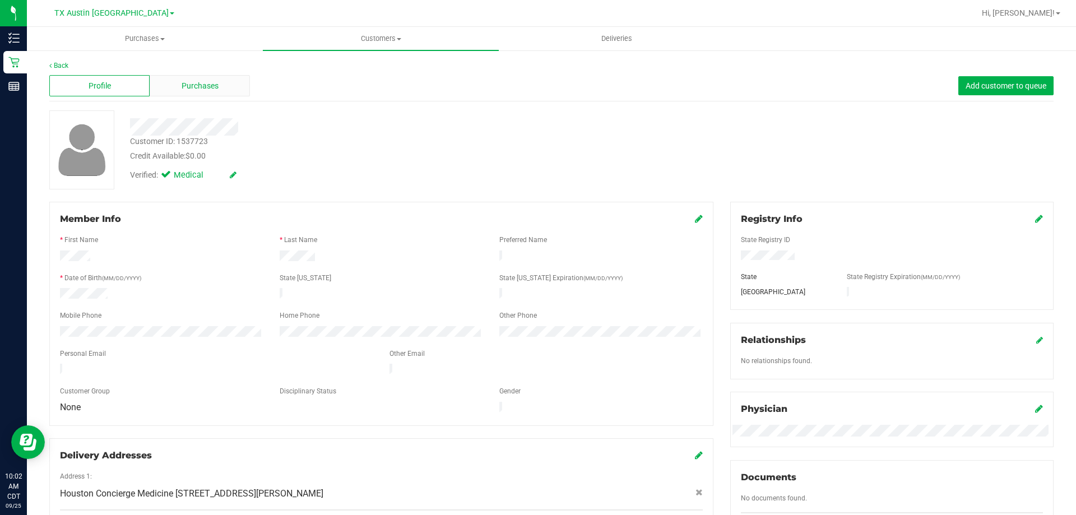
click at [188, 89] on span "Purchases" at bounding box center [200, 86] width 37 height 12
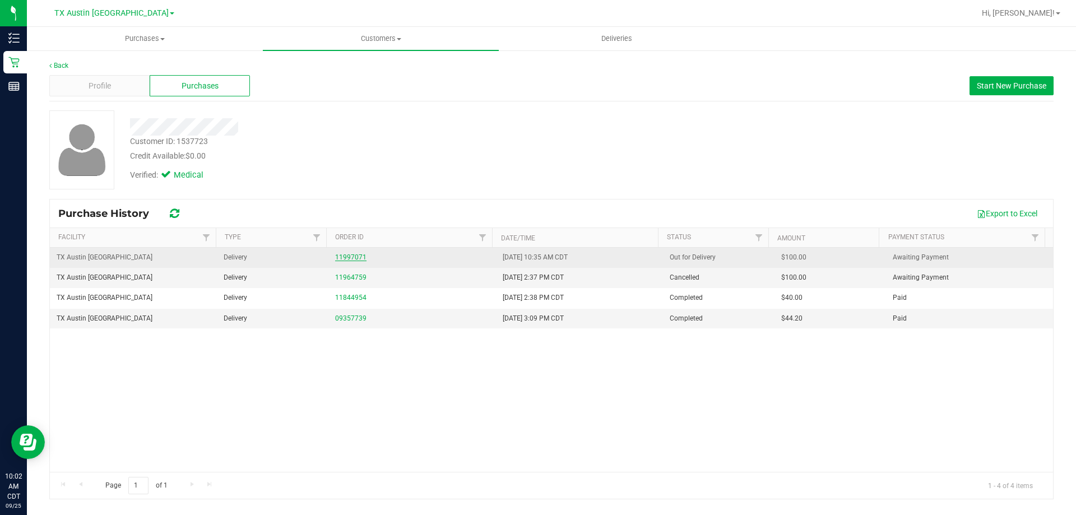
click at [344, 260] on link "11997071" at bounding box center [350, 257] width 31 height 8
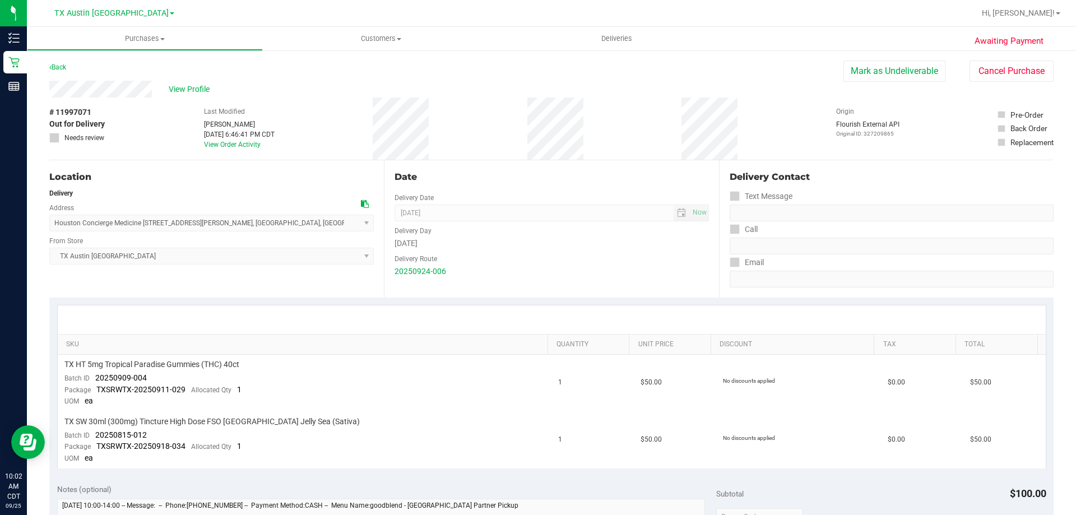
click at [209, 278] on div "Location Delivery Address Houston Concierge Medicine 9432 Katy Fwy, Houston, TX…" at bounding box center [216, 228] width 335 height 137
drag, startPoint x: 110, startPoint y: 224, endPoint x: 328, endPoint y: 233, distance: 218.2
click at [328, 233] on div "Location Delivery Address Houston Concierge Medicine 9432 Katy Fwy, Houston, TX…" at bounding box center [216, 228] width 335 height 137
click at [280, 224] on span "Houston Concierge Medicine 9432 Katy Fwy, Houston, TX 77055 , Houston , TX 7705…" at bounding box center [211, 223] width 325 height 17
drag, startPoint x: 276, startPoint y: 224, endPoint x: 168, endPoint y: 225, distance: 108.2
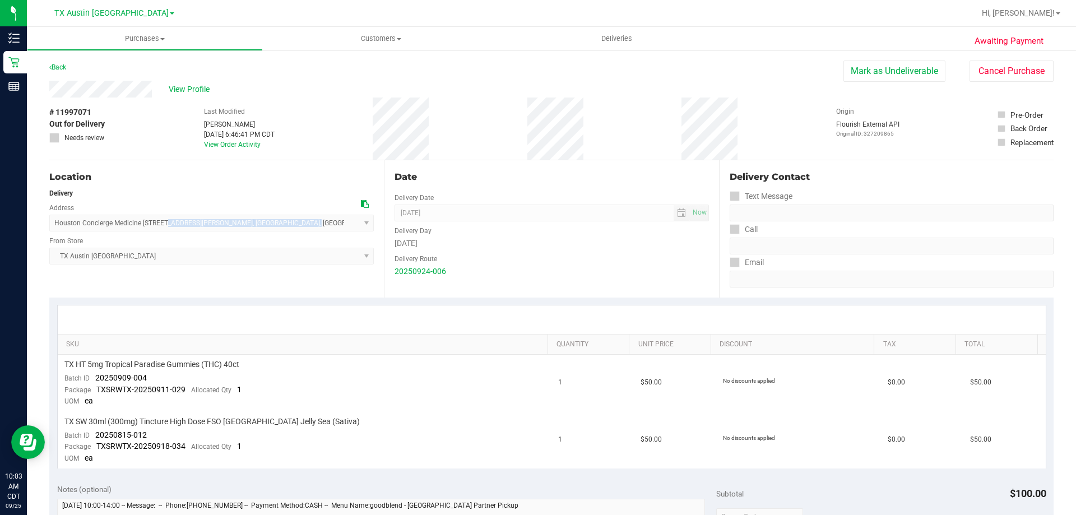
click at [168, 225] on span "Houston Concierge Medicine 9432 Katy Fwy, Houston, TX 77055 , Houston , TX 7705…" at bounding box center [211, 223] width 325 height 17
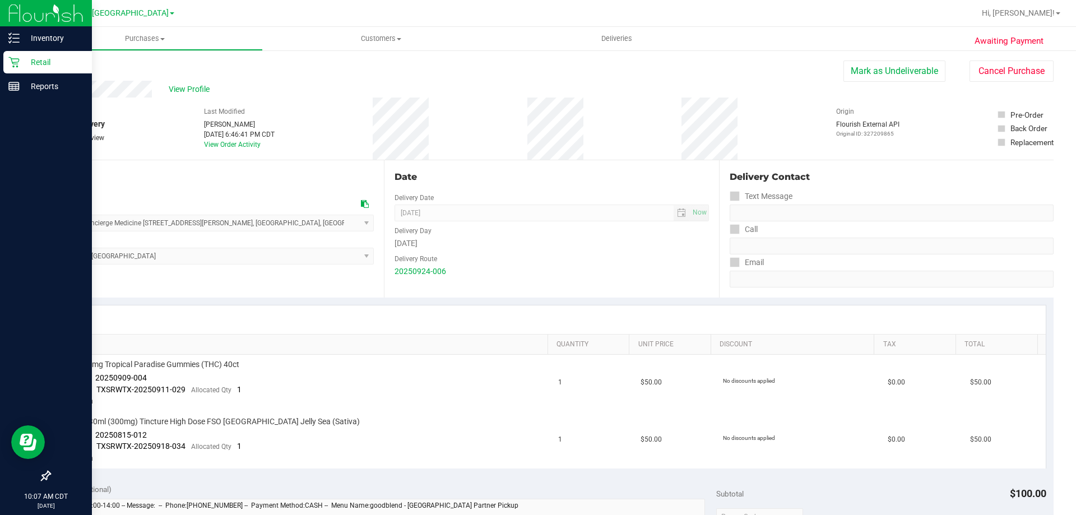
click at [43, 59] on p "Retail" at bounding box center [53, 61] width 67 height 13
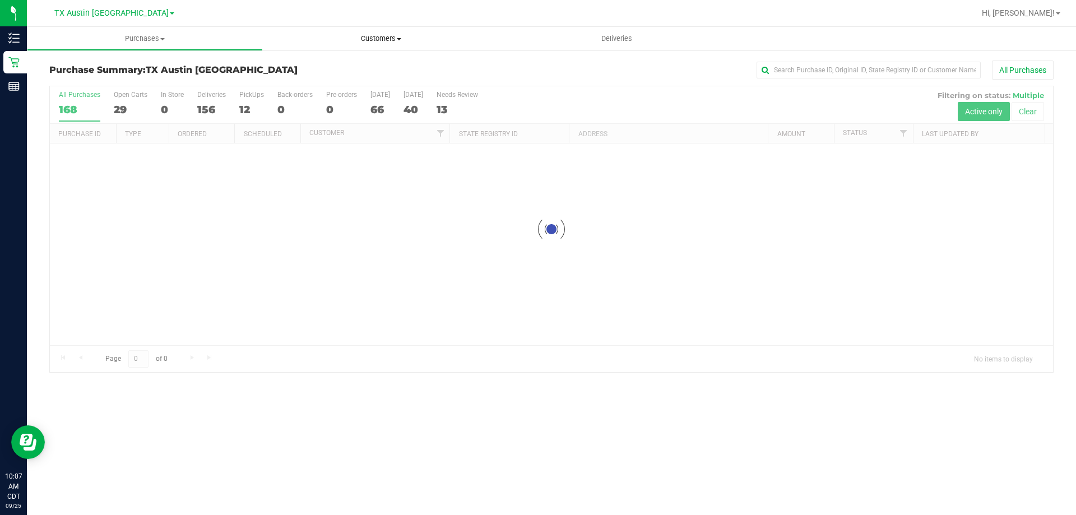
click at [391, 40] on span "Customers" at bounding box center [381, 39] width 236 height 10
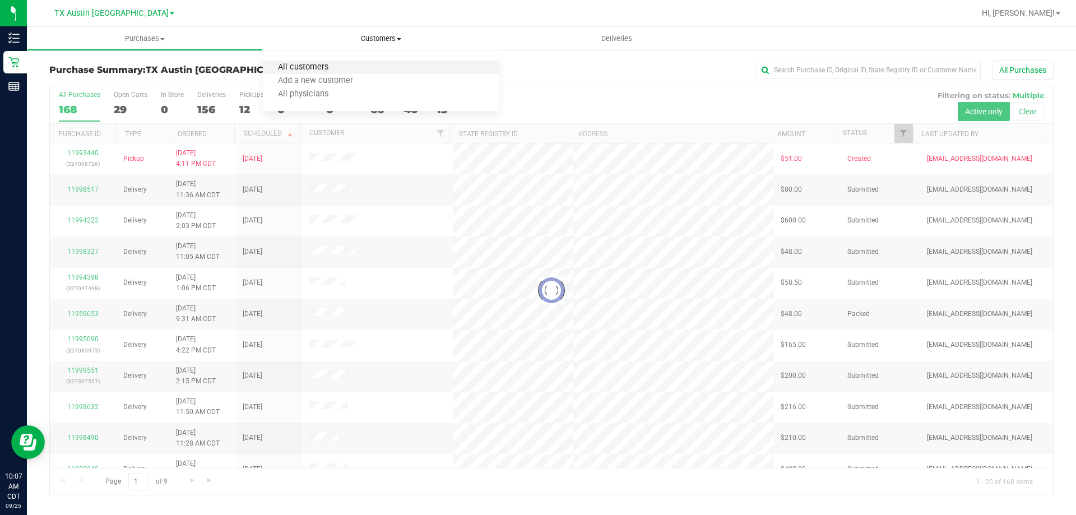
click at [325, 64] on span "All customers" at bounding box center [303, 68] width 81 height 10
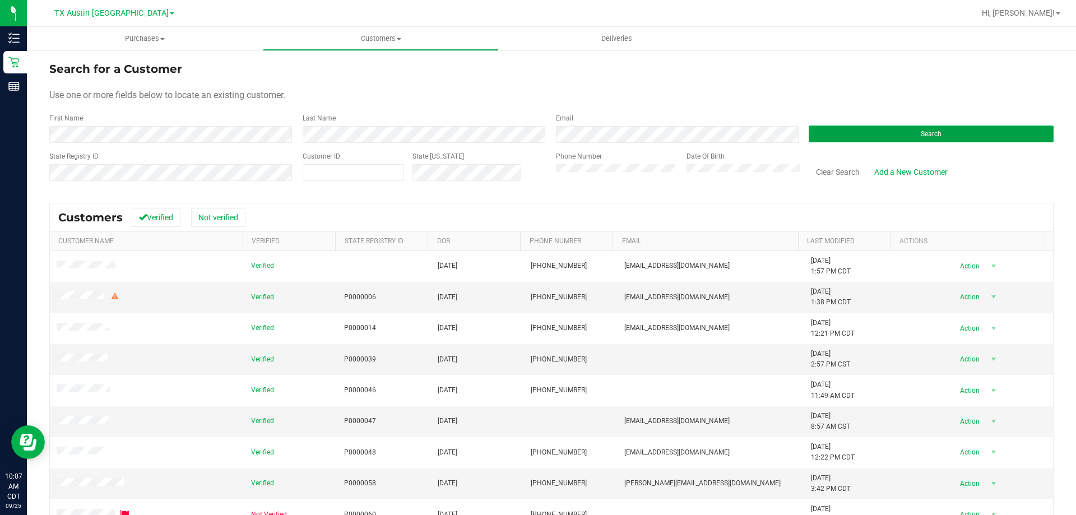
click at [836, 133] on button "Search" at bounding box center [931, 134] width 245 height 17
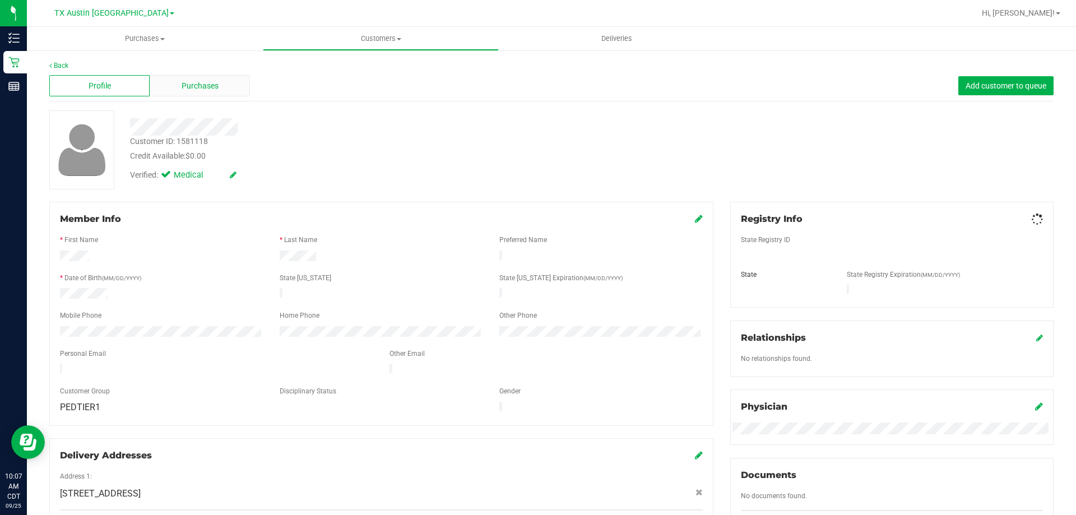
click at [186, 81] on span "Purchases" at bounding box center [200, 86] width 37 height 12
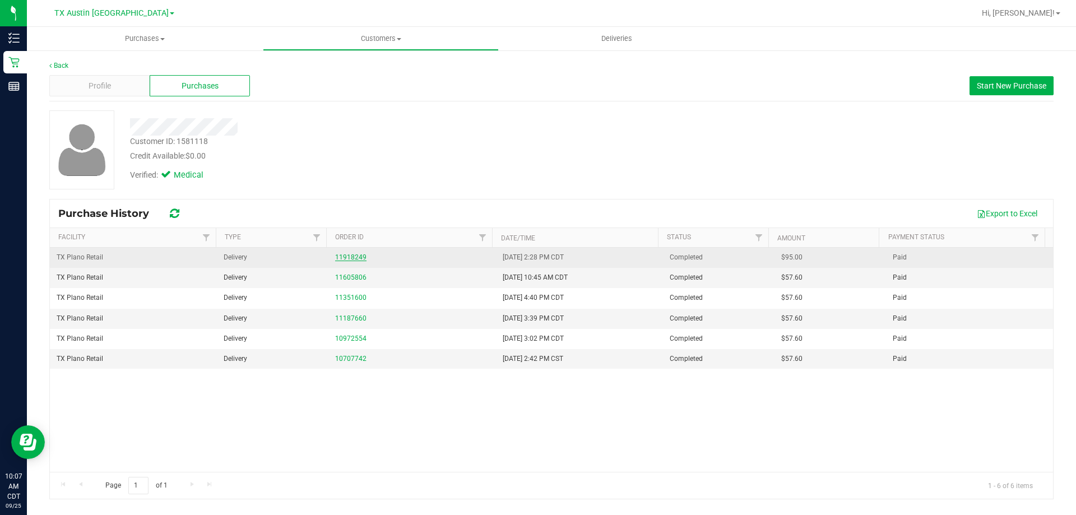
click at [344, 256] on link "11918249" at bounding box center [350, 257] width 31 height 8
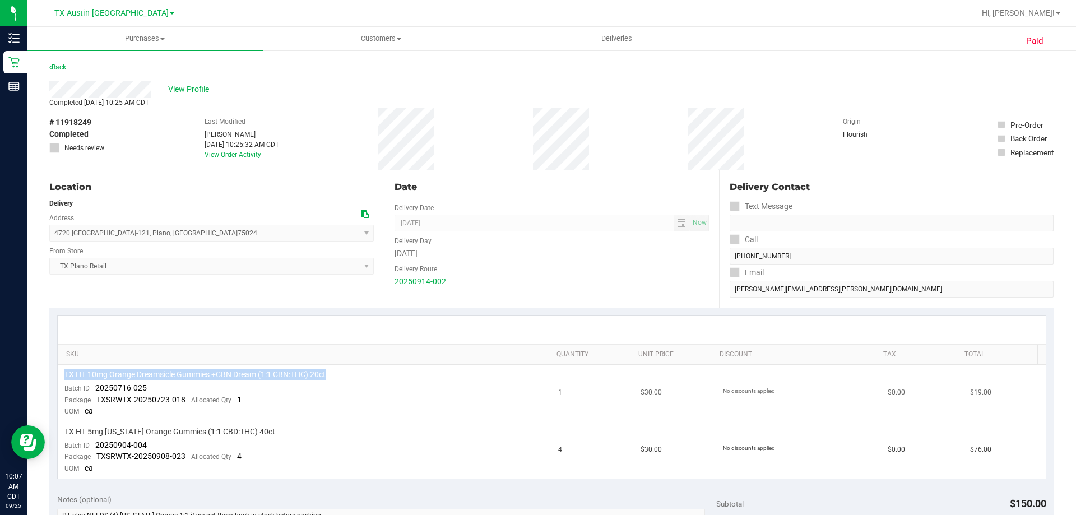
drag, startPoint x: 66, startPoint y: 374, endPoint x: 368, endPoint y: 376, distance: 302.1
click at [368, 376] on div "TX HT 10mg Orange Dreamsicle Gummies +CBN Dream (1:1 CBN:THC) 20ct" at bounding box center [304, 374] width 481 height 11
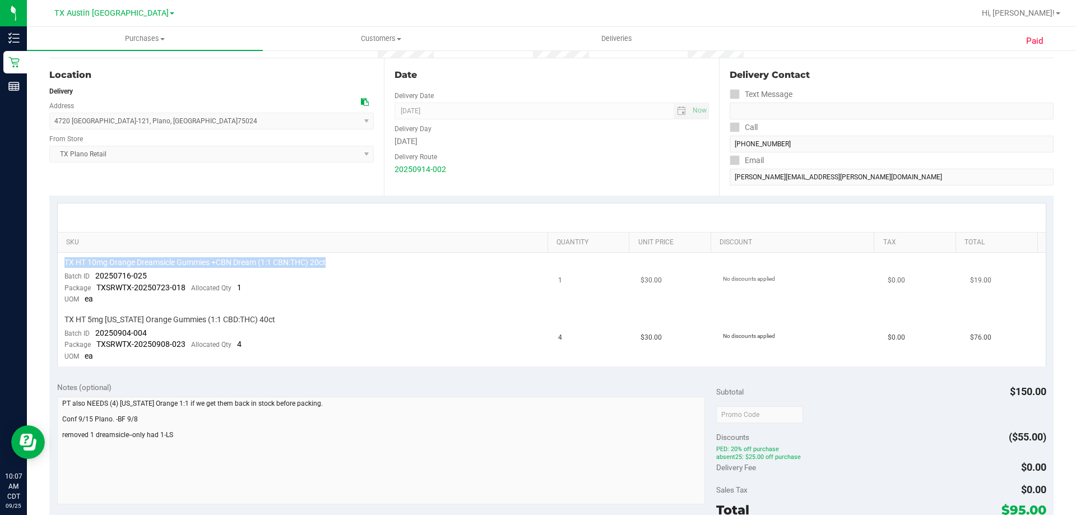
drag, startPoint x: 63, startPoint y: 257, endPoint x: 344, endPoint y: 266, distance: 281.0
click at [344, 266] on td "TX HT 10mg Orange Dreamsicle Gummies +CBN Dream (1:1 CBN:THC) 20ct Batch ID 202…" at bounding box center [305, 281] width 494 height 57
click at [344, 266] on div "TX HT 10mg Orange Dreamsicle Gummies +CBN Dream (1:1 CBN:THC) 20ct" at bounding box center [304, 262] width 481 height 11
drag, startPoint x: 63, startPoint y: 261, endPoint x: 408, endPoint y: 261, distance: 344.2
click at [408, 261] on td "TX HT 10mg Orange Dreamsicle Gummies +CBN Dream (1:1 CBN:THC) 20ct Batch ID 202…" at bounding box center [305, 281] width 494 height 57
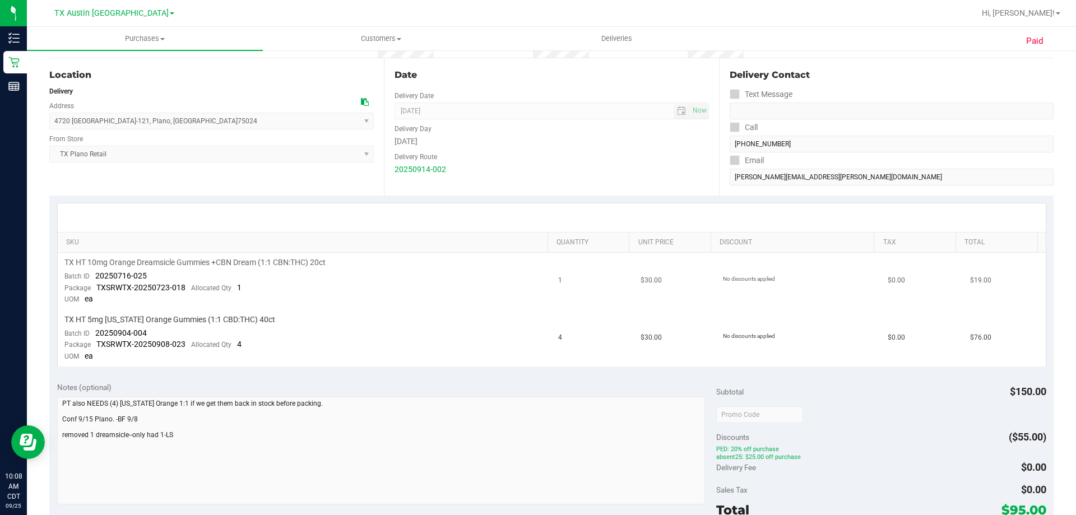
drag, startPoint x: 408, startPoint y: 261, endPoint x: 383, endPoint y: 287, distance: 35.7
click at [408, 260] on div "TX HT 10mg Orange Dreamsicle Gummies +CBN Dream (1:1 CBN:THC) 20ct" at bounding box center [304, 262] width 481 height 11
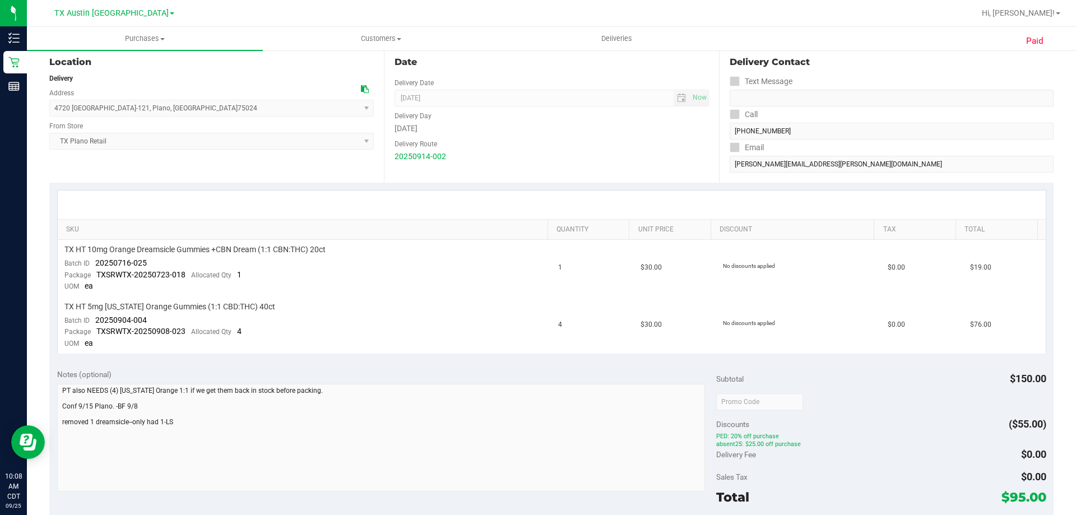
scroll to position [0, 0]
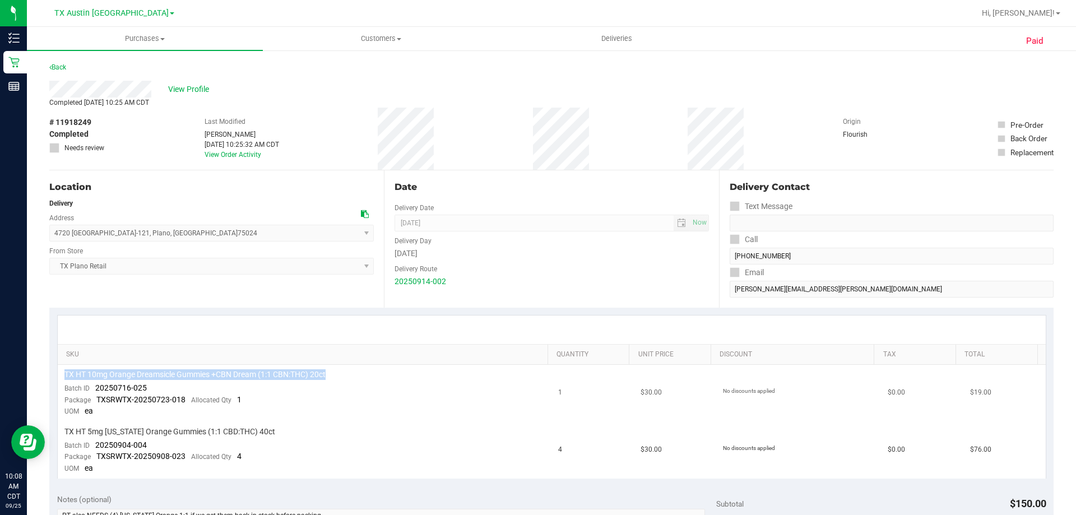
drag, startPoint x: 64, startPoint y: 373, endPoint x: 418, endPoint y: 378, distance: 353.2
click at [418, 378] on div "TX HT 10mg Orange Dreamsicle Gummies +CBN Dream (1:1 CBN:THC) 20ct" at bounding box center [304, 374] width 481 height 11
click at [331, 98] on div "Completed Sep 15, 2025 10:25 AM CDT" at bounding box center [551, 103] width 1005 height 10
click at [332, 98] on div "Completed Sep 15, 2025 10:25 AM CDT" at bounding box center [551, 103] width 1005 height 10
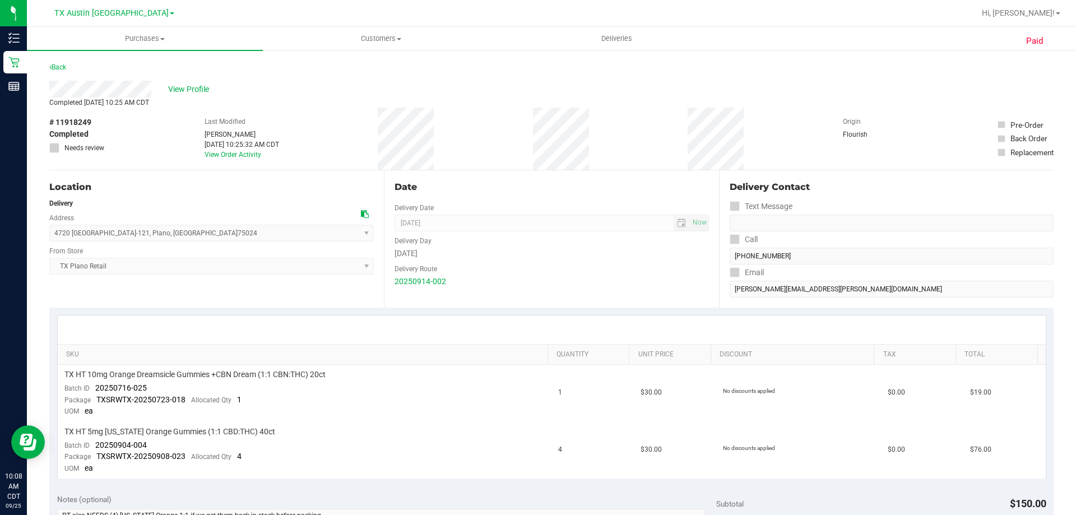
click at [323, 99] on div "Completed Sep 15, 2025 10:25 AM CDT" at bounding box center [551, 103] width 1005 height 10
click at [327, 81] on div "View Profile" at bounding box center [551, 89] width 1005 height 17
click at [202, 85] on span "View Profile" at bounding box center [190, 90] width 45 height 12
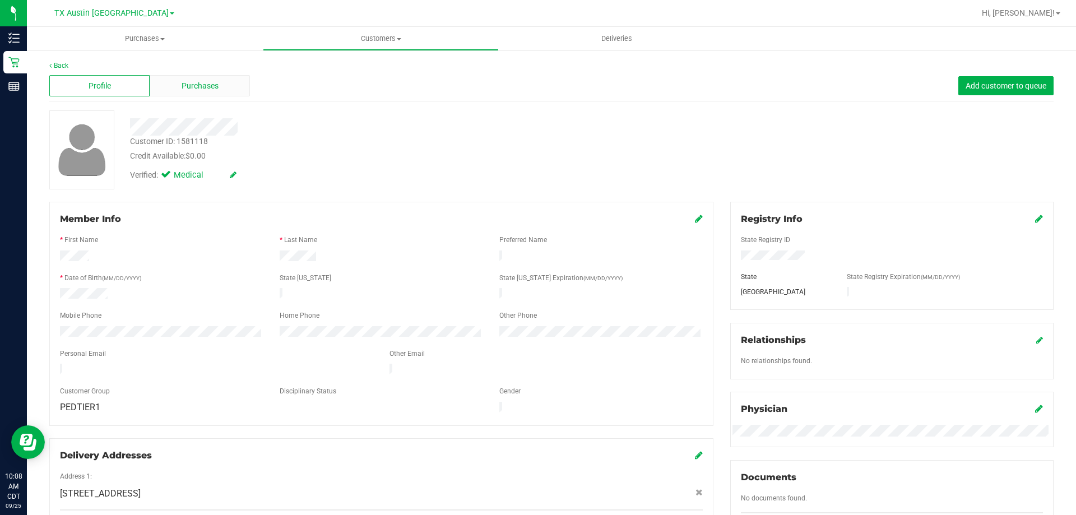
click at [217, 83] on span "Purchases" at bounding box center [200, 86] width 37 height 12
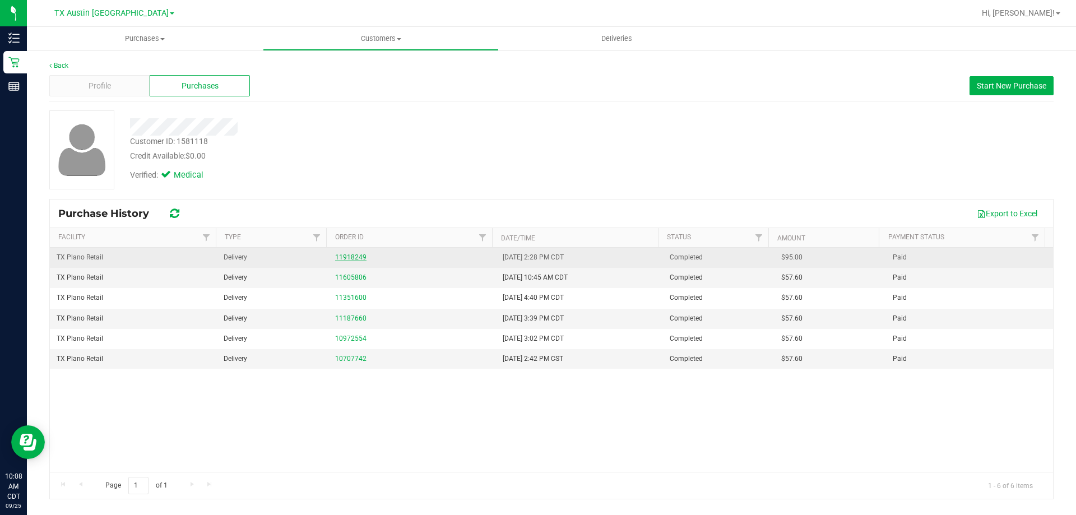
click at [358, 257] on link "11918249" at bounding box center [350, 257] width 31 height 8
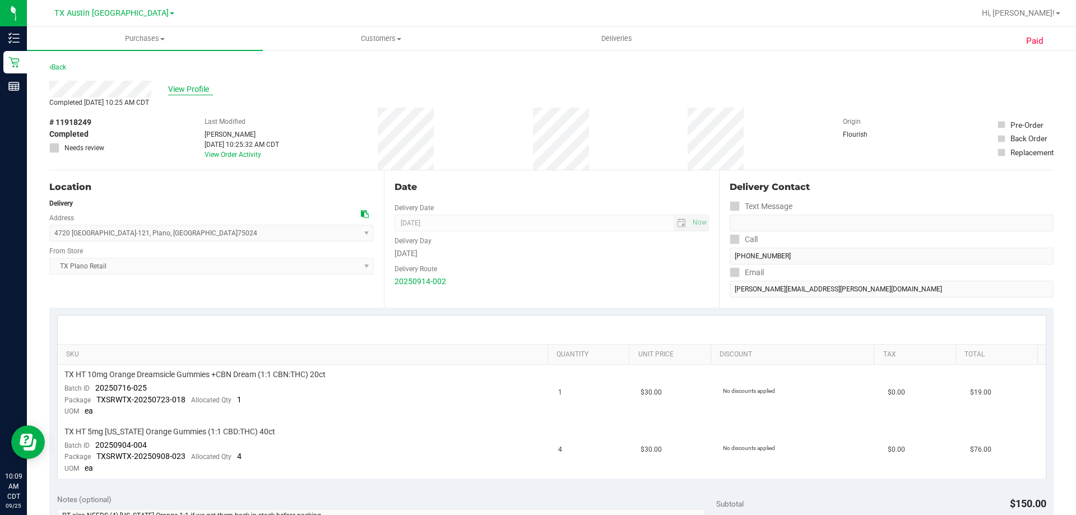
click at [178, 93] on span "View Profile" at bounding box center [190, 90] width 45 height 12
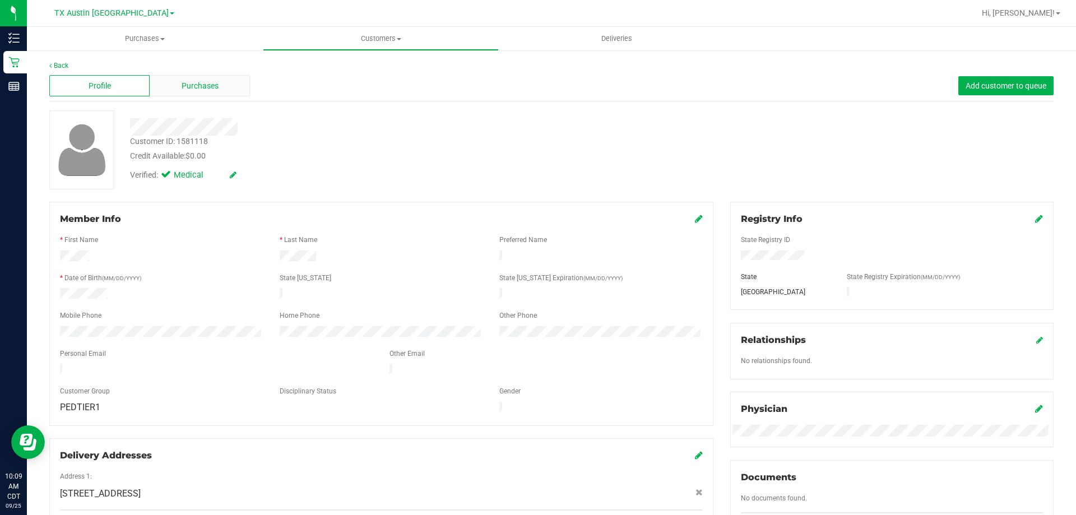
click at [200, 88] on span "Purchases" at bounding box center [200, 86] width 37 height 12
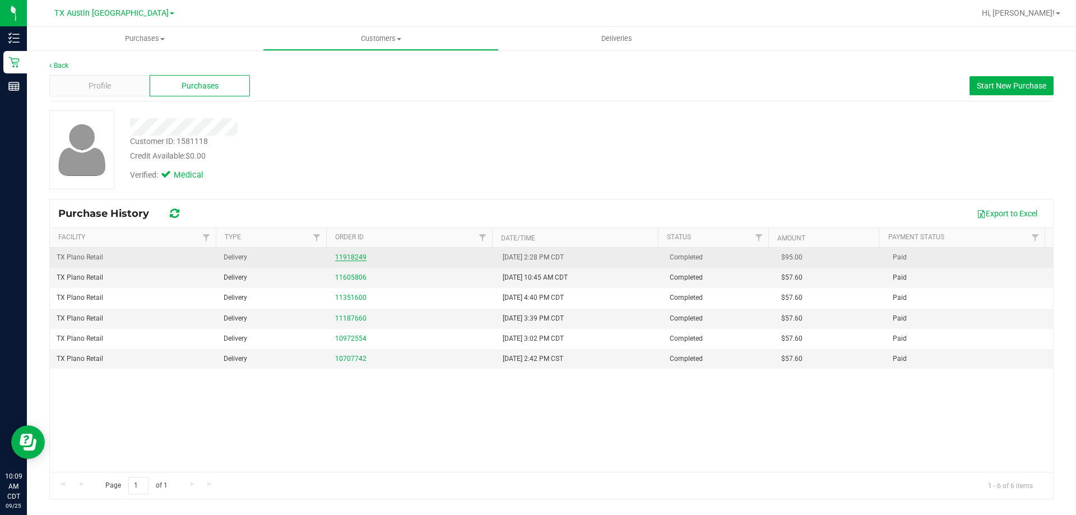
click at [349, 254] on link "11918249" at bounding box center [350, 257] width 31 height 8
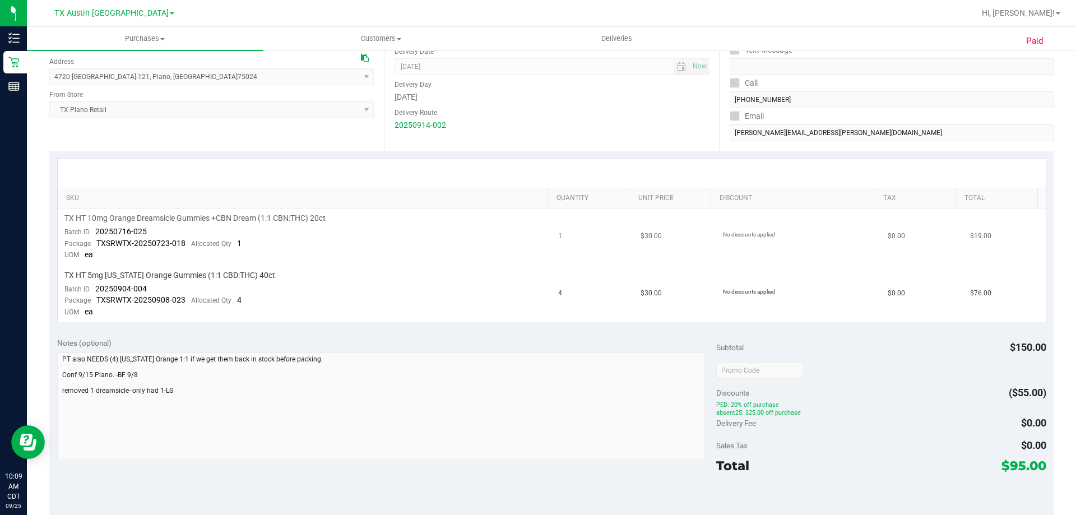
scroll to position [168, 0]
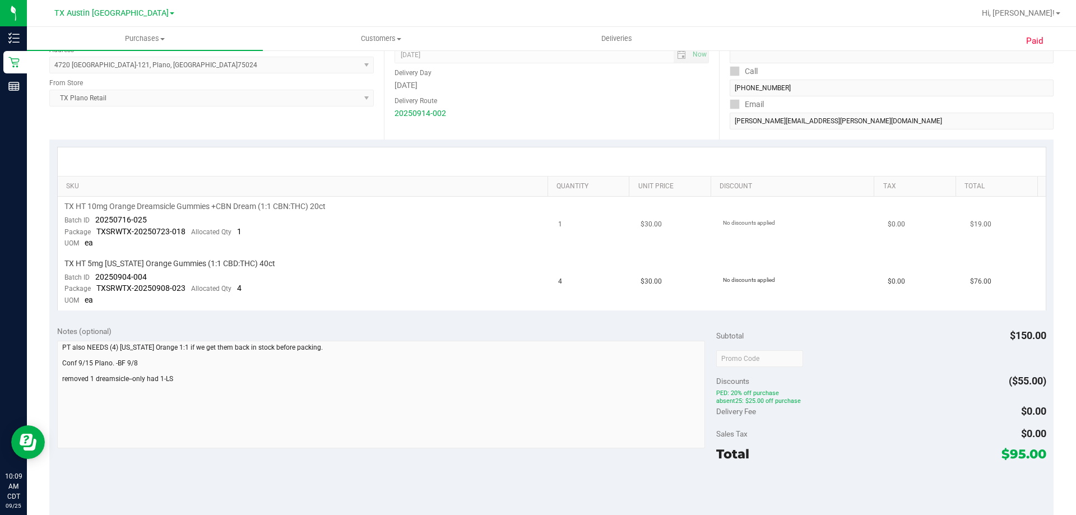
click at [195, 205] on span "TX HT 10mg Orange Dreamsicle Gummies +CBN Dream (1:1 CBN:THC) 20ct" at bounding box center [194, 206] width 261 height 11
copy div "TX HT 10mg Orange Dreamsicle Gummies +CBN Dream (1:1 CBN:THC) 20ct"
click at [253, 216] on td "TX HT 10mg Orange Dreamsicle Gummies +CBN Dream (1:1 CBN:THC) 20ct Batch ID 202…" at bounding box center [305, 225] width 494 height 57
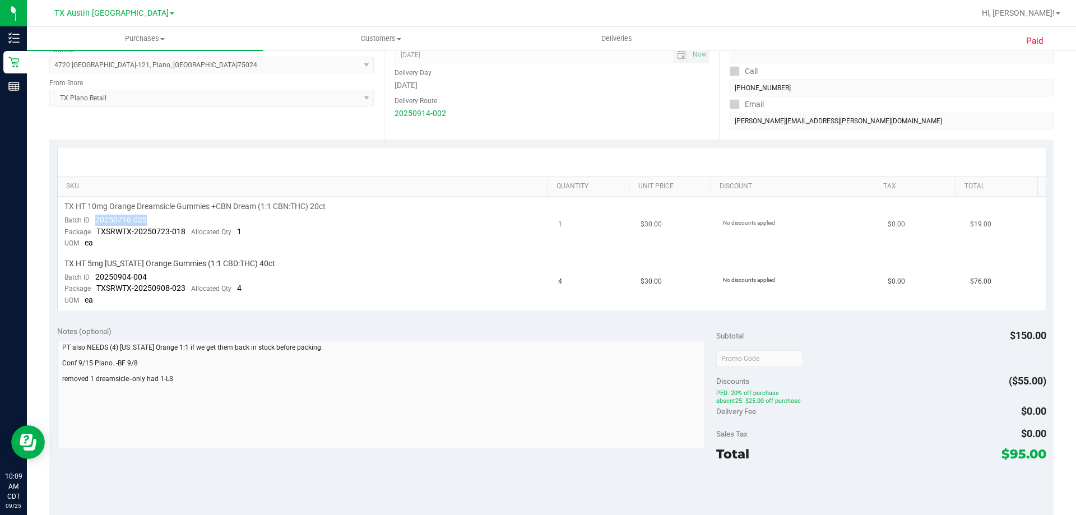
drag, startPoint x: 95, startPoint y: 217, endPoint x: 164, endPoint y: 220, distance: 68.4
click at [164, 220] on td "TX HT 10mg Orange Dreamsicle Gummies +CBN Dream (1:1 CBN:THC) 20ct Batch ID 202…" at bounding box center [305, 225] width 494 height 57
copy span "20250716-025"
drag, startPoint x: 96, startPoint y: 229, endPoint x: 184, endPoint y: 230, distance: 88.6
click at [184, 230] on div "Package TXSRWTX-20250723-018 Allocated Qty 1" at bounding box center [152, 231] width 177 height 11
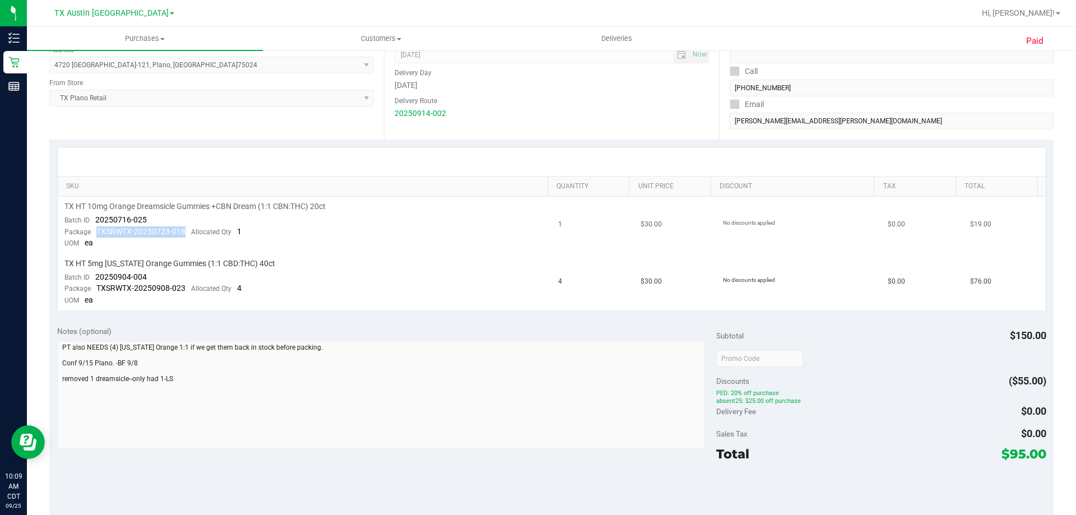
copy span "TXSRWTX-20250723-018"
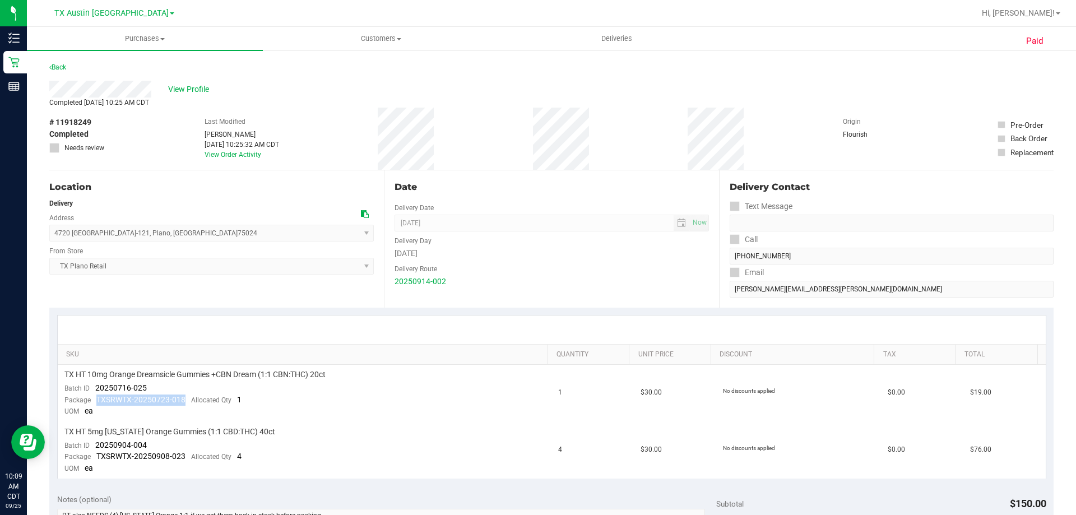
click at [117, 180] on div "Location" at bounding box center [211, 186] width 325 height 13
drag, startPoint x: 191, startPoint y: 142, endPoint x: 239, endPoint y: 145, distance: 48.3
click at [239, 145] on div "# 11918249 Completed Needs review Last Modified Lauran Wallace Sep 15, 2025 10:…" at bounding box center [551, 139] width 1005 height 62
copy div "Sep 15, 2025"
click at [182, 89] on span "View Profile" at bounding box center [190, 90] width 45 height 12
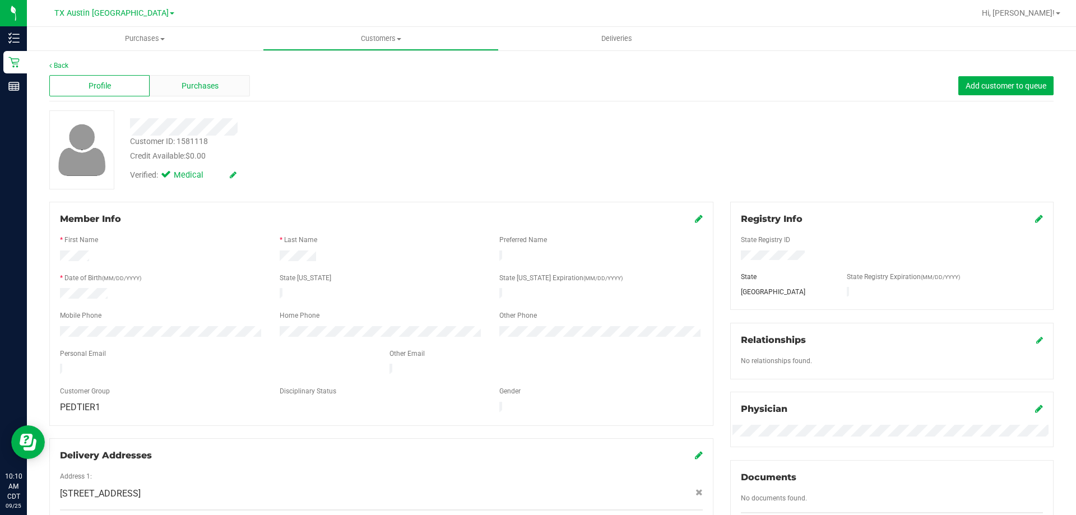
click at [203, 82] on span "Purchases" at bounding box center [200, 86] width 37 height 12
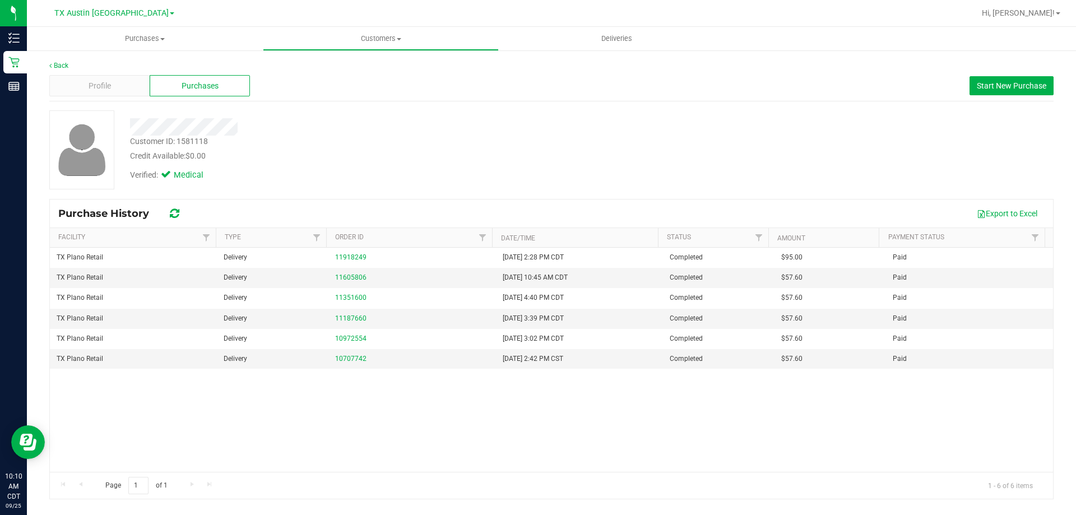
click at [195, 145] on div "Customer ID: 1581118" at bounding box center [169, 142] width 78 height 12
copy div "1581118"
